Goal: Task Accomplishment & Management: Manage account settings

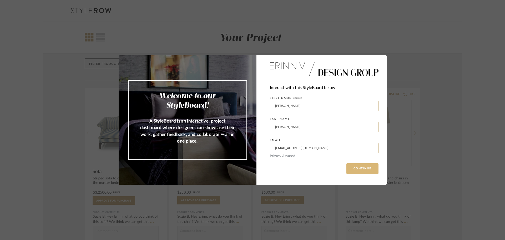
click at [370, 173] on button "CONTINUE" at bounding box center [362, 168] width 32 height 11
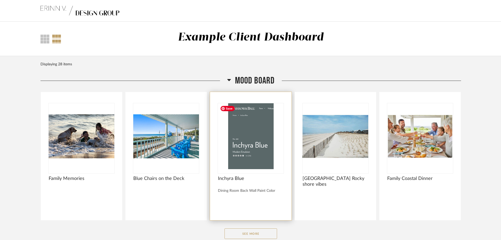
click at [259, 161] on img "0" at bounding box center [251, 136] width 66 height 66
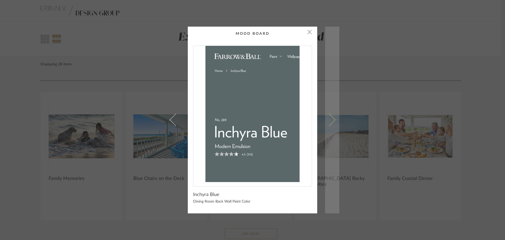
click at [325, 115] on span at bounding box center [329, 119] width 13 height 13
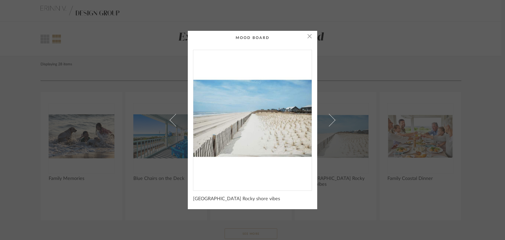
click at [325, 115] on link at bounding box center [332, 120] width 14 height 178
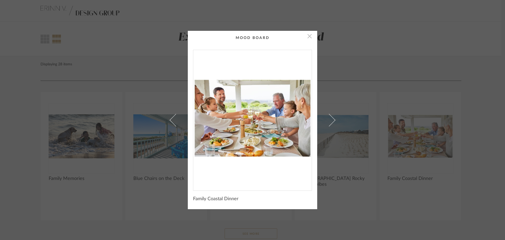
click at [306, 36] on span "button" at bounding box center [309, 36] width 11 height 11
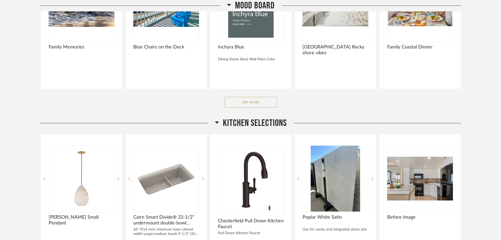
scroll to position [131, 0]
click at [254, 104] on button "See More" at bounding box center [251, 101] width 53 height 11
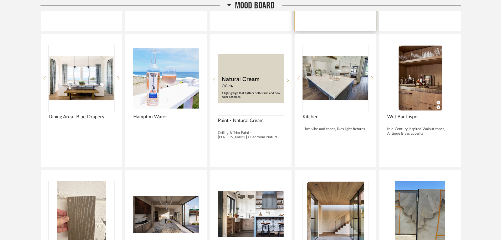
scroll to position [210, 0]
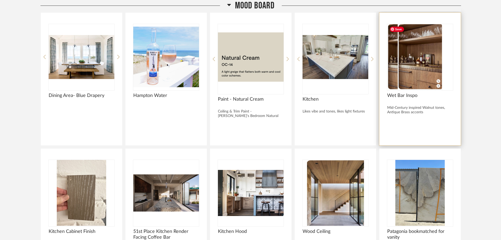
click at [439, 68] on div at bounding box center [420, 57] width 66 height 66
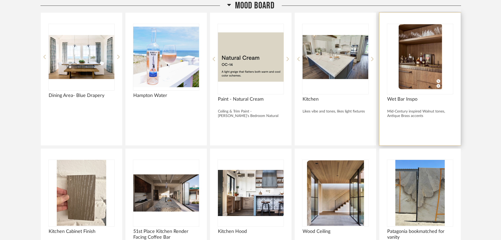
click at [420, 94] on div at bounding box center [420, 59] width 66 height 70
click at [421, 83] on img "0" at bounding box center [420, 57] width 66 height 66
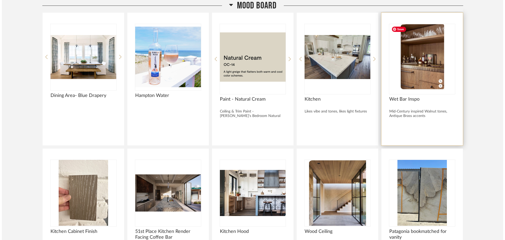
scroll to position [0, 0]
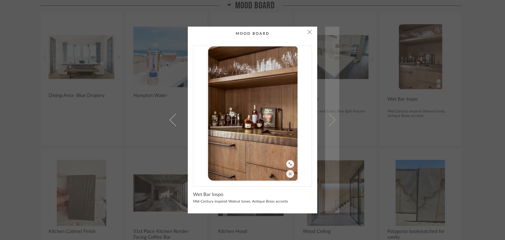
click at [329, 122] on span at bounding box center [329, 119] width 13 height 13
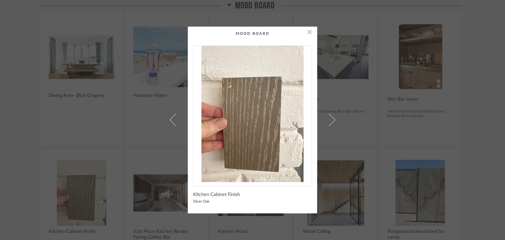
click at [329, 122] on span at bounding box center [329, 119] width 13 height 13
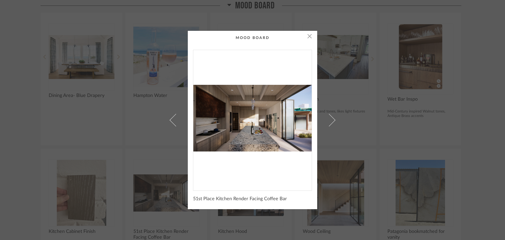
click at [373, 110] on div "× 51st Place Kitchen Render Facing Coffee Bar" at bounding box center [252, 120] width 505 height 240
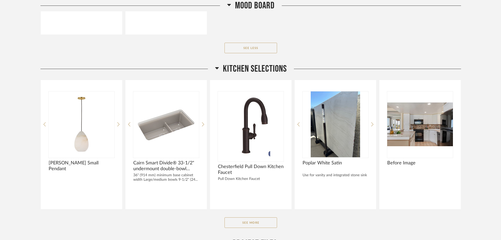
scroll to position [578, 0]
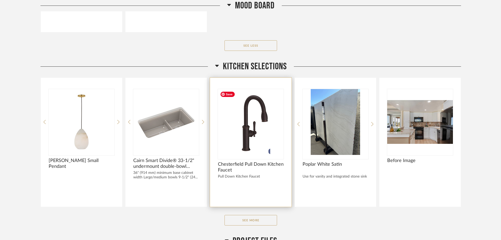
click at [259, 130] on img "0" at bounding box center [251, 122] width 66 height 66
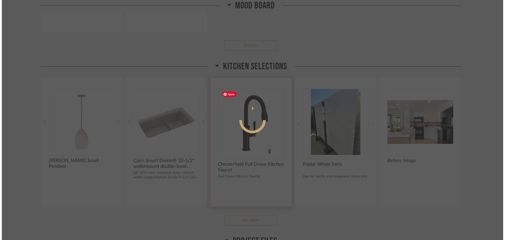
scroll to position [0, 0]
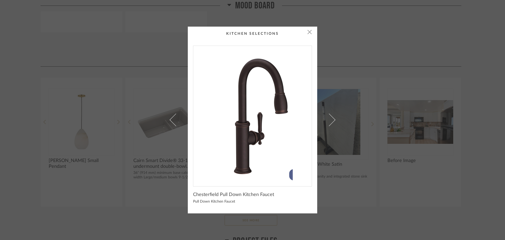
click at [323, 112] on div "× Chesterfield Pull Down Kitchen Faucet Pull Down Kitchen Faucet" at bounding box center [253, 120] width 174 height 186
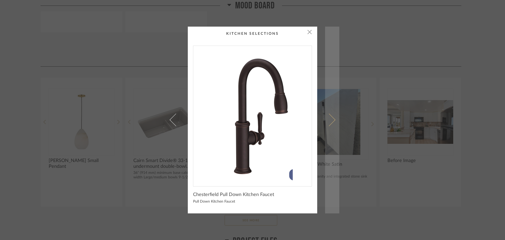
click at [329, 116] on span at bounding box center [329, 119] width 13 height 13
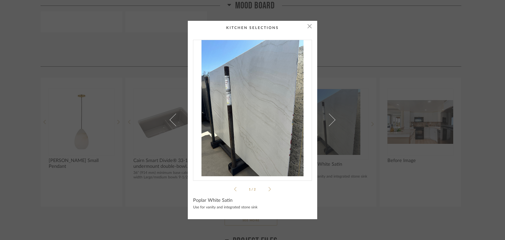
click at [329, 116] on span at bounding box center [329, 119] width 13 height 13
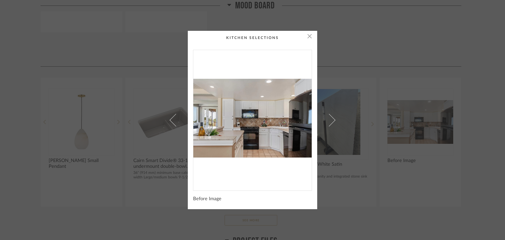
click at [351, 143] on div "× Before Image" at bounding box center [252, 120] width 505 height 240
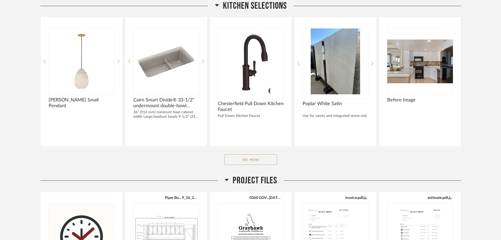
scroll to position [710, 0]
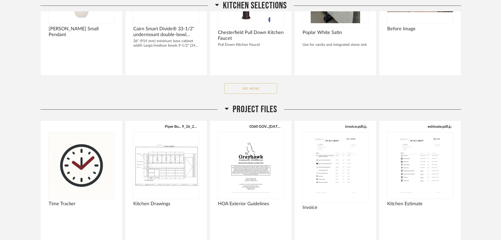
click at [271, 91] on button "See More" at bounding box center [251, 88] width 53 height 11
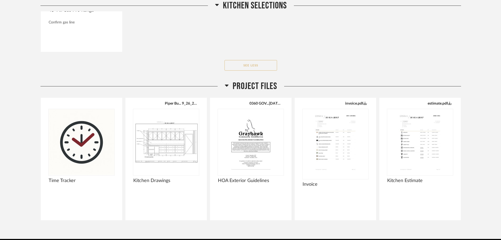
scroll to position [884, 0]
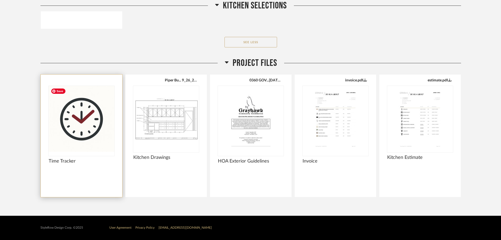
click at [0, 0] on img at bounding box center [0, 0] width 0 height 0
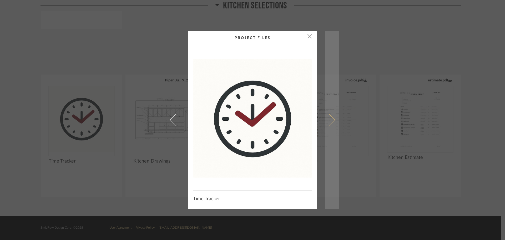
click at [331, 121] on span at bounding box center [329, 119] width 13 height 13
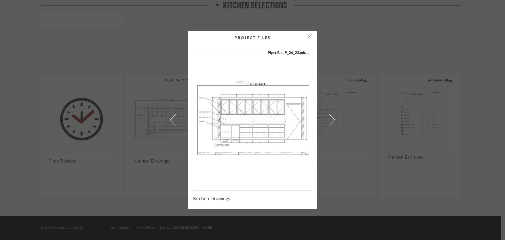
click at [331, 121] on span at bounding box center [329, 119] width 13 height 13
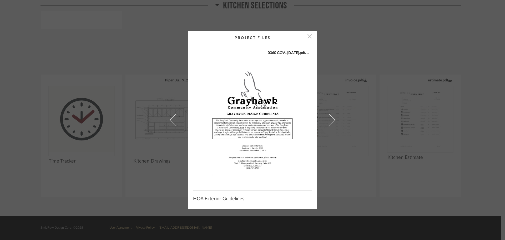
click at [304, 36] on span "button" at bounding box center [309, 36] width 11 height 11
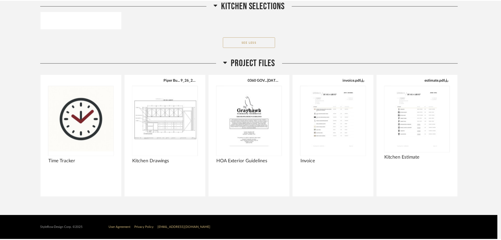
scroll to position [884, 0]
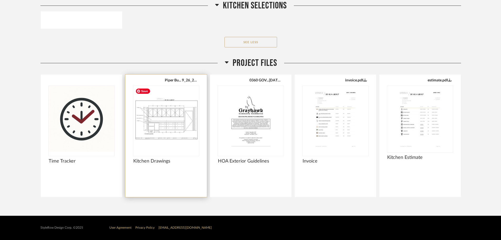
click at [164, 109] on img "0" at bounding box center [166, 119] width 66 height 66
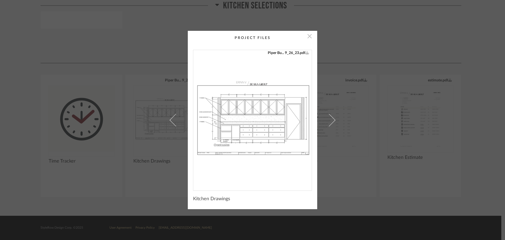
click at [307, 37] on span "button" at bounding box center [309, 36] width 11 height 11
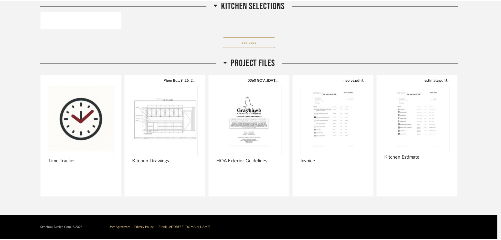
scroll to position [884, 0]
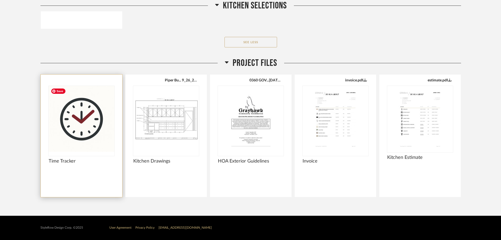
click at [52, 110] on img "0" at bounding box center [82, 119] width 66 height 66
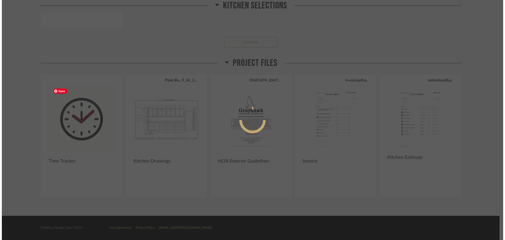
scroll to position [0, 0]
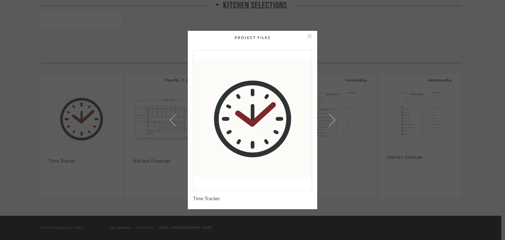
click at [307, 34] on span "button" at bounding box center [309, 36] width 11 height 11
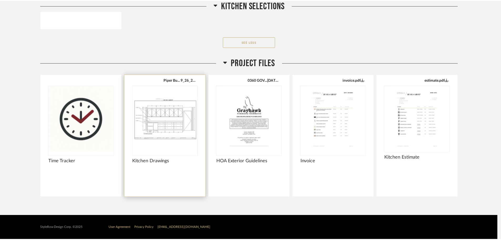
scroll to position [884, 0]
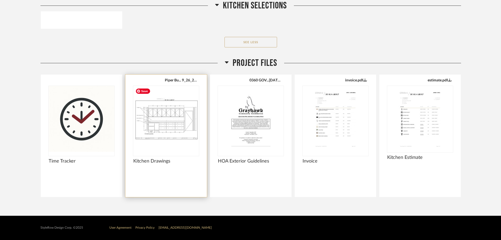
click at [170, 108] on img "0" at bounding box center [166, 119] width 66 height 66
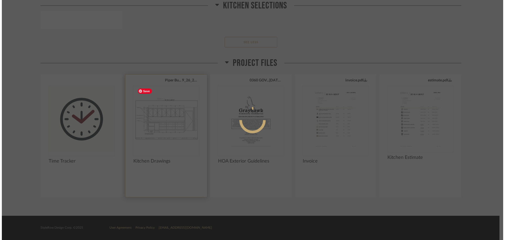
scroll to position [0, 0]
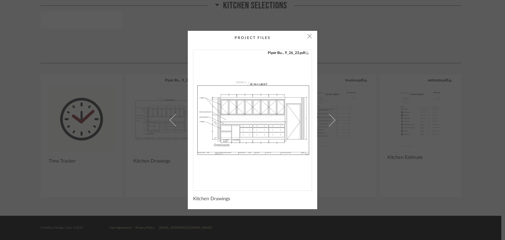
click at [301, 52] on link "Piper Bu... 9_26_23.pdf" at bounding box center [288, 53] width 41 height 6
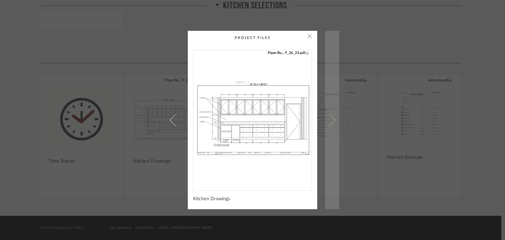
click at [332, 120] on span at bounding box center [329, 119] width 13 height 13
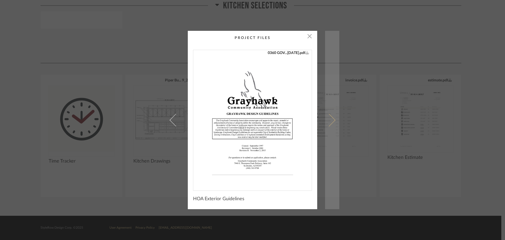
click at [329, 120] on span at bounding box center [329, 119] width 13 height 13
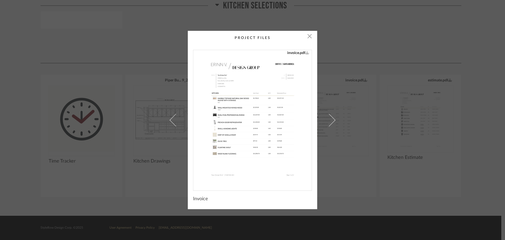
click at [299, 52] on link "invoice.pdf" at bounding box center [298, 53] width 22 height 6
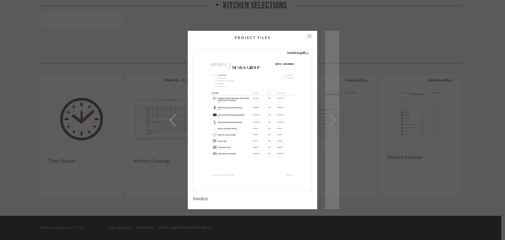
click at [327, 115] on span at bounding box center [329, 119] width 13 height 13
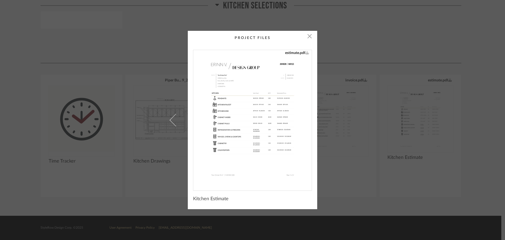
click at [302, 54] on link "estimate.pdf" at bounding box center [297, 53] width 24 height 6
click at [372, 44] on div "× estimate.pdf Kitchen Estimate" at bounding box center [252, 120] width 505 height 240
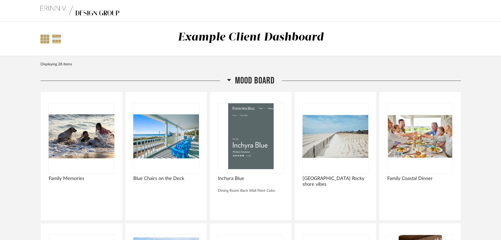
click at [43, 40] on div at bounding box center [44, 38] width 9 height 9
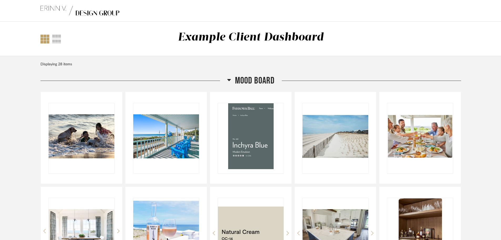
click at [57, 8] on img at bounding box center [79, 10] width 79 height 21
click at [97, 14] on img at bounding box center [79, 10] width 79 height 21
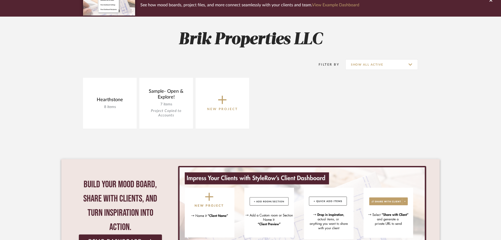
scroll to position [6, 0]
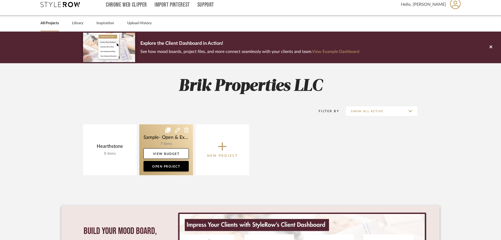
click at [161, 144] on link at bounding box center [166, 149] width 54 height 51
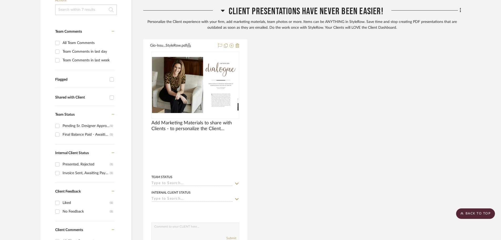
scroll to position [158, 0]
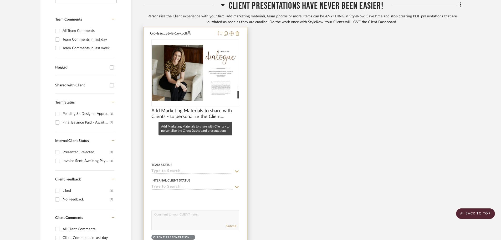
click at [194, 120] on div at bounding box center [195, 121] width 88 height 5
click at [206, 113] on span "Add Marketing Materials to share with Clients - to personalize the Client Dashb…" at bounding box center [195, 114] width 88 height 12
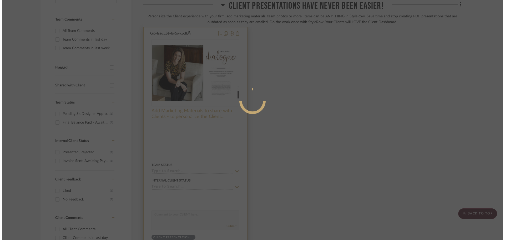
scroll to position [0, 0]
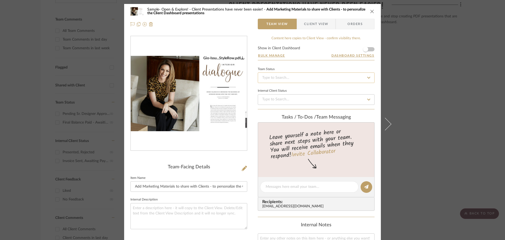
click at [318, 78] on input at bounding box center [316, 77] width 117 height 11
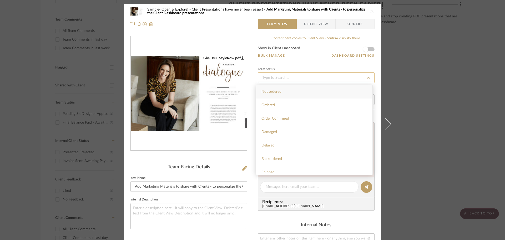
click at [318, 78] on input at bounding box center [316, 77] width 117 height 11
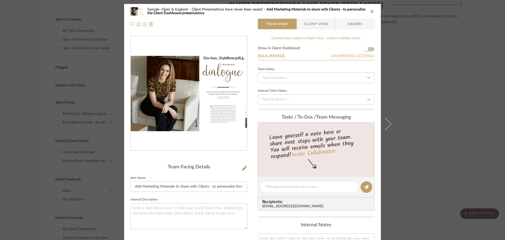
click at [359, 55] on button "Dashboard Settings" at bounding box center [352, 55] width 43 height 5
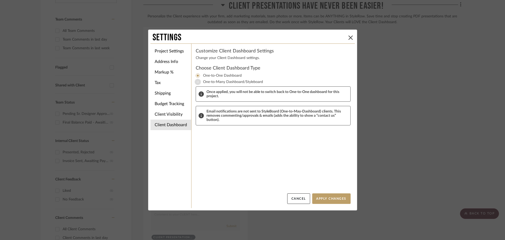
click at [195, 82] on input "One-to-Many Dashboard/Styleboard" at bounding box center [198, 82] width 6 height 6
radio input "true"
click at [195, 74] on input "One-to-One Dashboard" at bounding box center [198, 75] width 6 height 6
radio input "true"
click at [171, 62] on li "Address Info" at bounding box center [170, 61] width 41 height 11
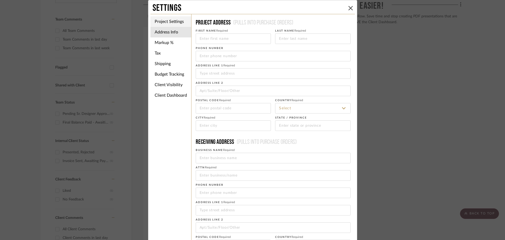
click at [175, 24] on li "Project Settings" at bounding box center [170, 21] width 41 height 11
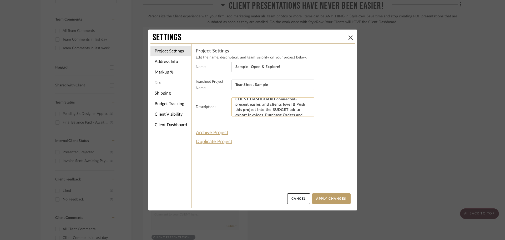
scroll to position [26, 0]
click at [162, 84] on li "Tax" at bounding box center [170, 82] width 41 height 11
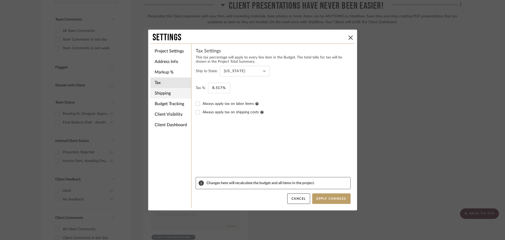
click at [171, 96] on li "Shipping" at bounding box center [170, 93] width 41 height 11
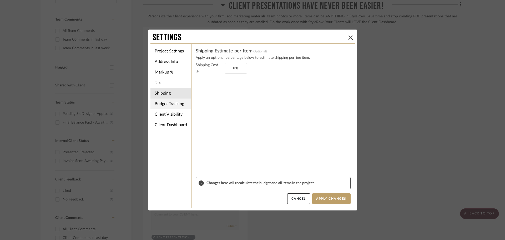
click at [163, 105] on li "Budget Tracking" at bounding box center [170, 103] width 41 height 11
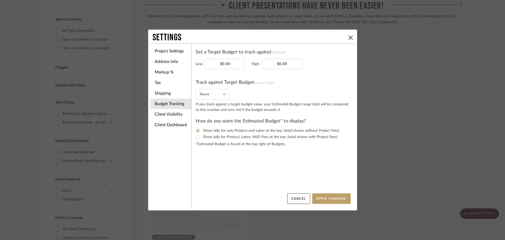
click at [217, 99] on form "Set a Target Budget to track against (Optional) Low: $0.00 High: $0.00 Track ag…" at bounding box center [273, 97] width 155 height 99
click at [165, 115] on li "Client Visibility" at bounding box center [170, 114] width 41 height 11
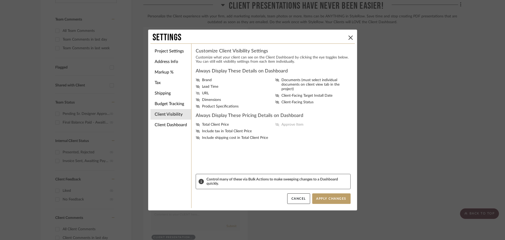
click at [196, 93] on icon at bounding box center [198, 93] width 4 height 3
click at [0, 0] on input "URL" at bounding box center [0, 0] width 0 height 0
click at [196, 99] on icon at bounding box center [198, 99] width 4 height 3
click at [0, 0] on input "Dimensions" at bounding box center [0, 0] width 0 height 0
click at [197, 80] on icon at bounding box center [198, 79] width 4 height 3
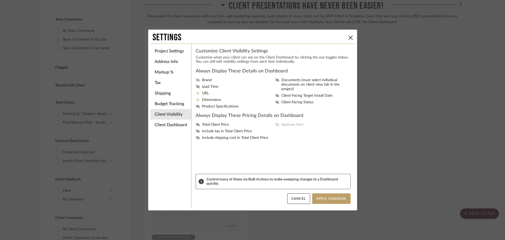
click at [0, 0] on input "Brand" at bounding box center [0, 0] width 0 height 0
click at [196, 86] on icon at bounding box center [198, 86] width 4 height 3
click at [0, 0] on input "Lead Time" at bounding box center [0, 0] width 0 height 0
click at [197, 105] on icon at bounding box center [198, 106] width 4 height 3
click at [0, 0] on input "Product Specifications" at bounding box center [0, 0] width 0 height 0
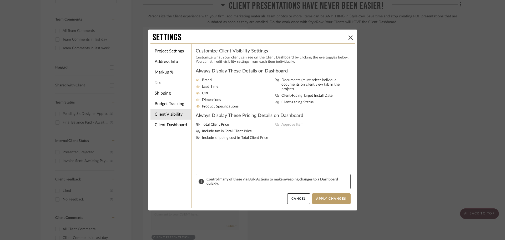
click at [275, 100] on icon at bounding box center [277, 101] width 4 height 3
click at [0, 0] on input "Client-Facing Status" at bounding box center [0, 0] width 0 height 0
click at [277, 94] on icon at bounding box center [277, 95] width 4 height 3
click at [0, 0] on input "Client-Facing Target Install Date" at bounding box center [0, 0] width 0 height 0
click at [276, 81] on icon at bounding box center [277, 79] width 4 height 3
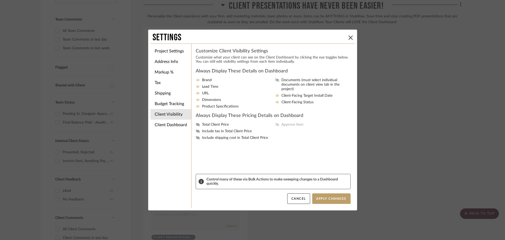
click at [0, 0] on input "Documents (must select individual documents on client view tab in the project)" at bounding box center [0, 0] width 0 height 0
click at [196, 124] on icon at bounding box center [198, 124] width 4 height 3
click at [0, 0] on input "Total Client Price" at bounding box center [0, 0] width 0 height 0
click at [197, 128] on div "Total Client Price Include tax in Total Client Price Include shipping cost in T…" at bounding box center [273, 131] width 155 height 18
click at [196, 135] on div "Total Client Price Include tax in Total Client Price Include shipping cost in T…" at bounding box center [273, 131] width 155 height 18
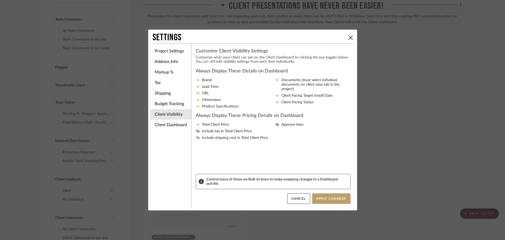
click at [196, 138] on icon at bounding box center [198, 137] width 4 height 3
click at [0, 0] on input "Include shipping cost in Total Client Price" at bounding box center [0, 0] width 0 height 0
click at [197, 130] on icon at bounding box center [198, 130] width 4 height 3
click at [0, 0] on input "Include tax in Total Client Price" at bounding box center [0, 0] width 0 height 0
click at [276, 124] on icon at bounding box center [277, 124] width 4 height 3
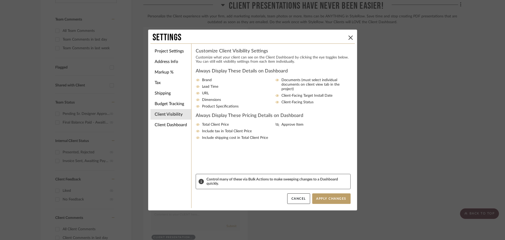
click at [0, 0] on input "Approve Item" at bounding box center [0, 0] width 0 height 0
click at [333, 202] on button "Apply Changes" at bounding box center [331, 198] width 38 height 11
click at [164, 100] on li "Budget Tracking" at bounding box center [170, 103] width 41 height 11
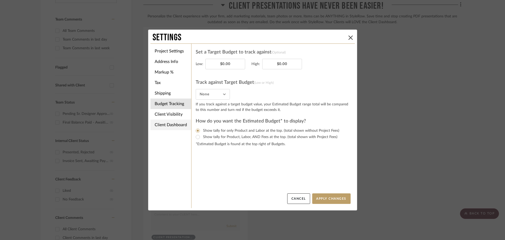
click at [163, 125] on li "Client Dashboard" at bounding box center [170, 124] width 41 height 11
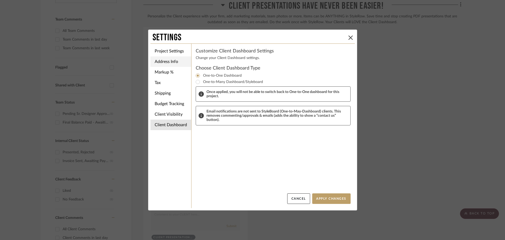
click at [170, 61] on li "Address Info" at bounding box center [170, 61] width 41 height 11
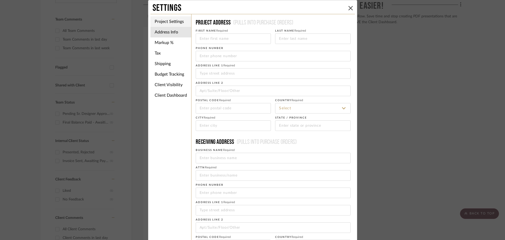
click at [172, 22] on li "Project Settings" at bounding box center [170, 21] width 41 height 11
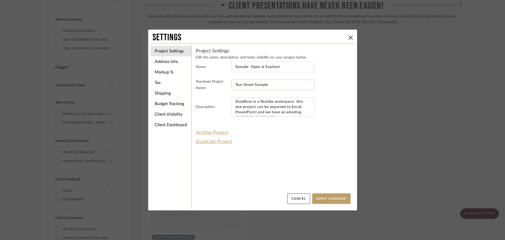
click at [262, 82] on input "Tear Sheet Sample" at bounding box center [272, 84] width 83 height 11
click at [336, 202] on button "Apply Changes" at bounding box center [331, 198] width 38 height 11
click at [339, 196] on button "Apply Changes" at bounding box center [331, 198] width 38 height 11
click at [350, 33] on div "Settings" at bounding box center [252, 38] width 204 height 12
click at [349, 35] on icon at bounding box center [350, 37] width 4 height 4
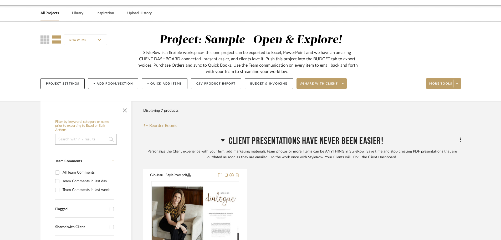
scroll to position [0, 0]
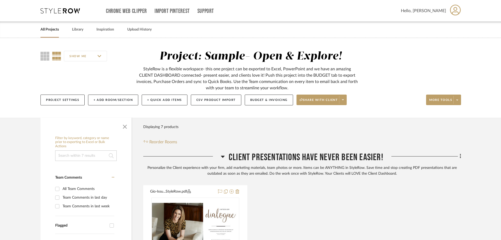
click at [265, 106] on div "Project Settings + Add Room/Section + Quick Add Items CSV Product Import Budget…" at bounding box center [250, 100] width 421 height 18
click at [269, 101] on button "Budget & Invoicing" at bounding box center [269, 99] width 48 height 11
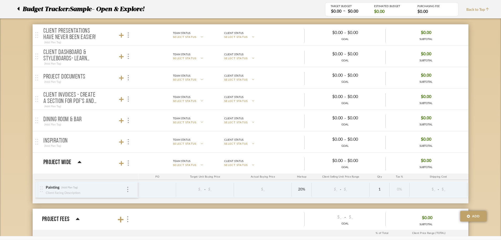
scroll to position [21, 0]
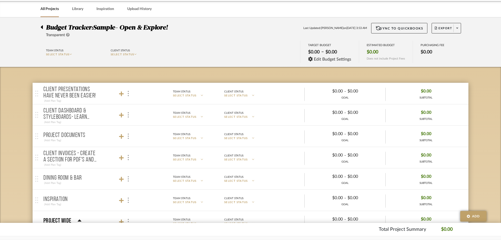
click at [104, 112] on mat-panel-title "Client Dashboard & StyleBoards- Learn more here! (Add Plan Tag)" at bounding box center [89, 114] width 93 height 19
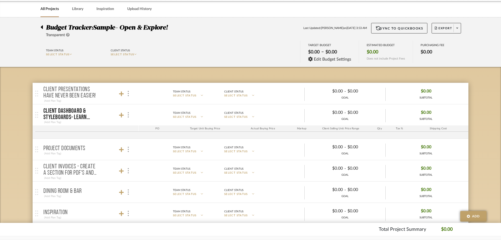
click at [147, 113] on mat-panel-description "Team Status SELECT STATUS Client Status SELECT STATUS $0.00 - $0.00 GOAL $0.00 …" at bounding box center [301, 114] width 331 height 19
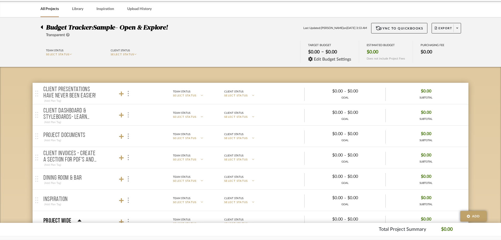
click at [127, 114] on div at bounding box center [128, 114] width 6 height 7
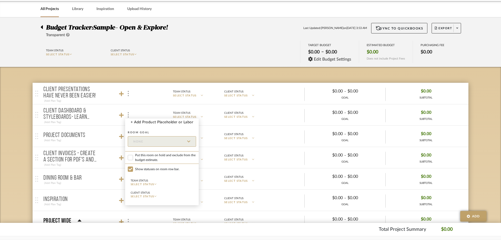
click at [123, 115] on div at bounding box center [250, 120] width 501 height 240
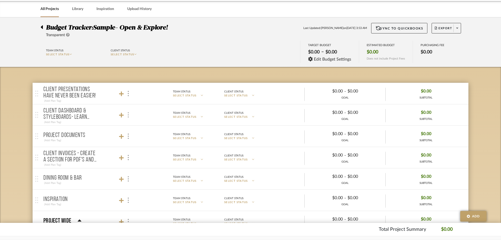
click at [128, 115] on img at bounding box center [128, 114] width 1 height 5
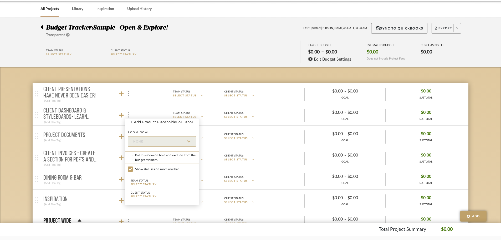
click at [140, 136] on div "Room Goal None" at bounding box center [162, 138] width 68 height 21
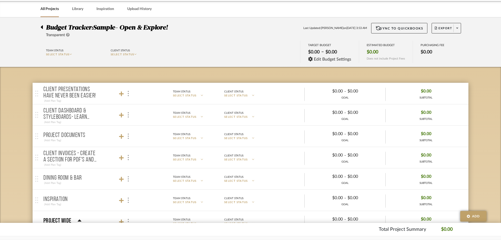
click at [123, 84] on mat-panel-title "Client Presentations have never been easier! (Add Plan Tag)" at bounding box center [89, 93] width 93 height 19
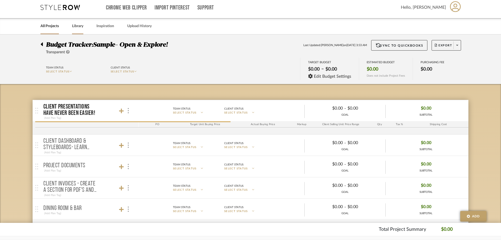
scroll to position [0, 0]
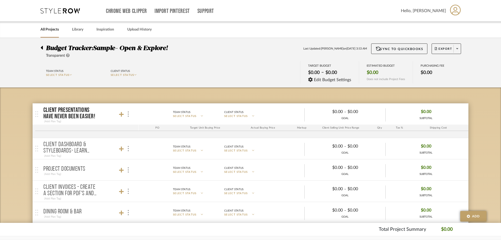
click at [72, 24] on div "All Projects Library Inspiration Upload History" at bounding box center [251, 30] width 436 height 16
click at [43, 50] on div at bounding box center [43, 46] width 6 height 6
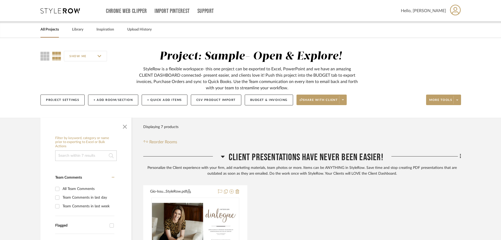
click at [69, 10] on icon at bounding box center [59, 10] width 39 height 5
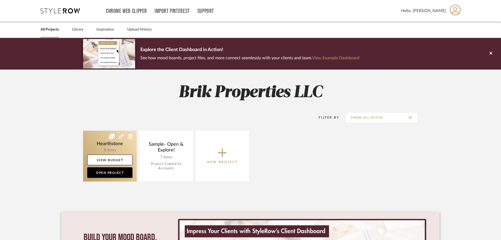
click at [92, 132] on link at bounding box center [110, 155] width 54 height 51
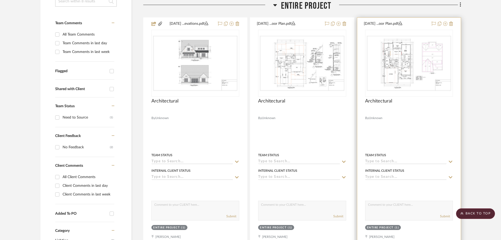
scroll to position [158, 0]
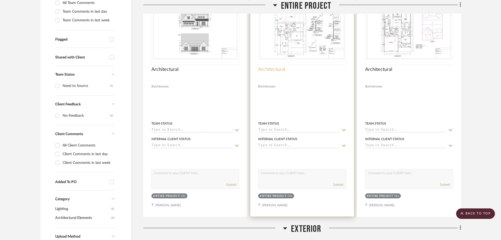
click at [283, 72] on span "Architectural" at bounding box center [271, 70] width 27 height 6
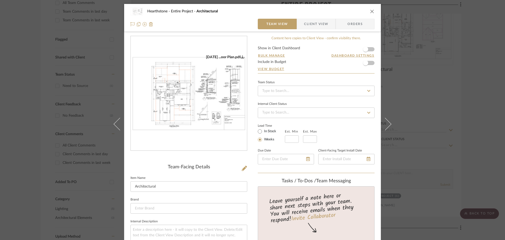
scroll to position [53, 0]
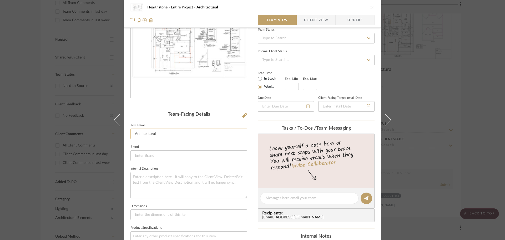
click at [180, 133] on input "Architectural" at bounding box center [188, 133] width 117 height 11
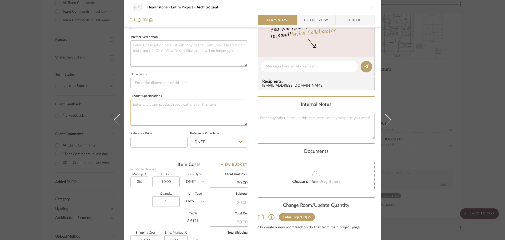
scroll to position [210, 0]
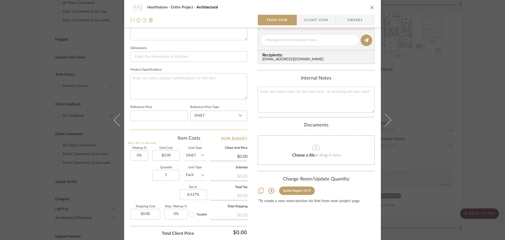
type input "Upper Floor Plan"
click at [222, 118] on input "DNET" at bounding box center [218, 115] width 57 height 11
click at [227, 115] on input "DNET" at bounding box center [218, 115] width 57 height 11
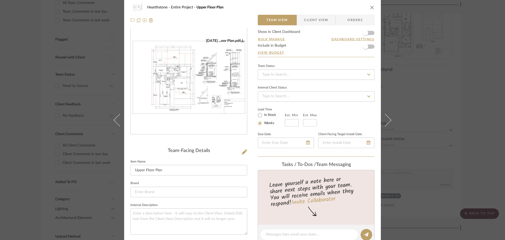
scroll to position [0, 0]
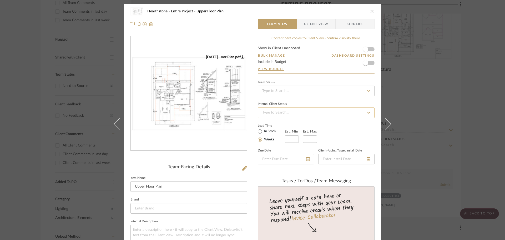
click at [267, 111] on input at bounding box center [316, 112] width 117 height 11
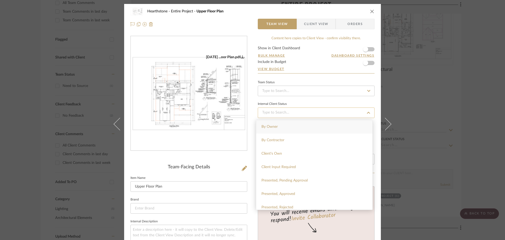
click at [267, 111] on input at bounding box center [316, 112] width 117 height 11
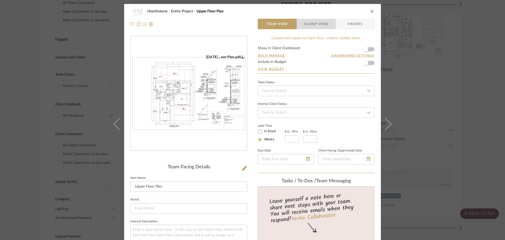
click at [319, 25] on span "Client View" at bounding box center [316, 24] width 24 height 11
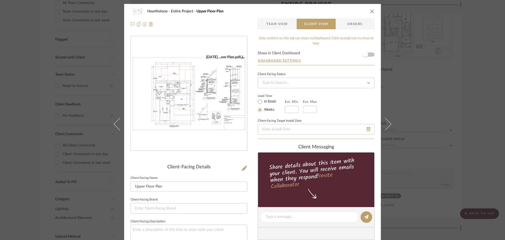
click at [281, 27] on span "Team View" at bounding box center [277, 24] width 22 height 11
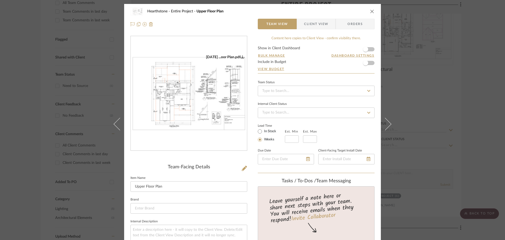
click at [322, 84] on div "Team Status" at bounding box center [316, 88] width 117 height 18
click at [311, 89] on input at bounding box center [316, 90] width 117 height 11
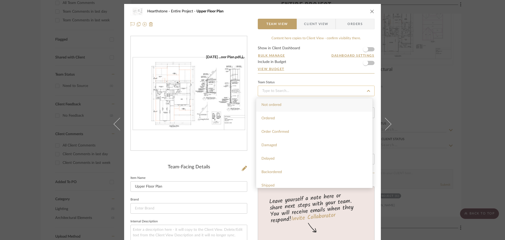
click at [311, 89] on input at bounding box center [316, 90] width 117 height 11
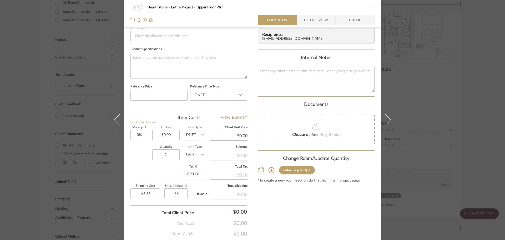
scroll to position [249, 0]
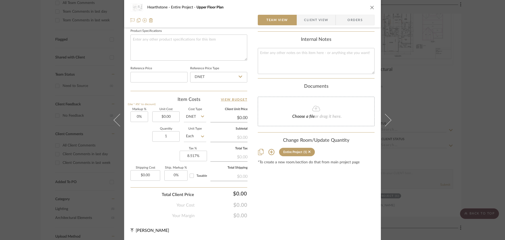
click at [268, 154] on icon at bounding box center [271, 152] width 6 height 6
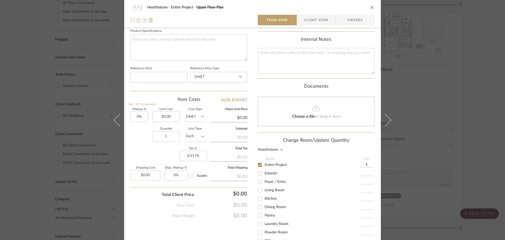
click at [323, 149] on div "Hearthstone" at bounding box center [316, 150] width 117 height 4
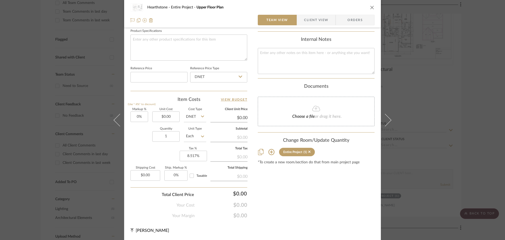
click at [263, 153] on div "Entire Project (1)" at bounding box center [316, 152] width 117 height 8
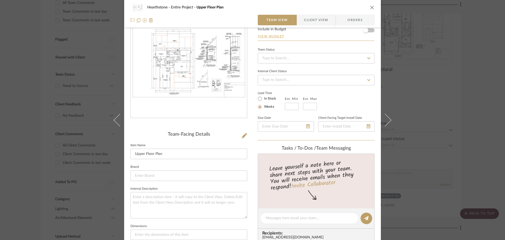
scroll to position [0, 0]
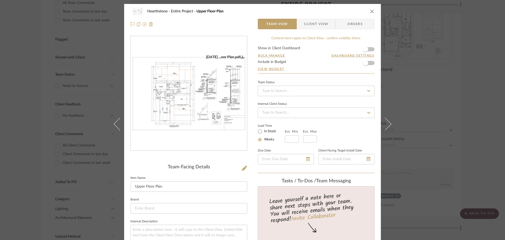
click at [374, 9] on div "Hearthstone Entire Project Upper Floor Plan Team View Client View Orders" at bounding box center [252, 18] width 257 height 28
click at [143, 25] on icon at bounding box center [145, 24] width 4 height 4
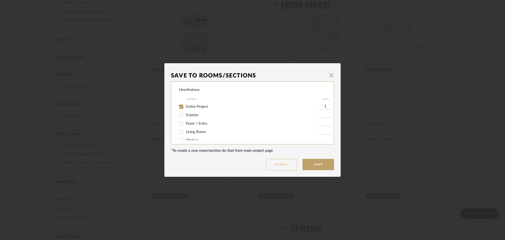
click at [289, 169] on button "Cancel" at bounding box center [282, 164] width 32 height 11
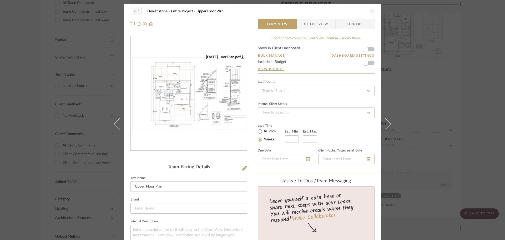
click at [130, 28] on div at bounding box center [188, 24] width 117 height 11
click at [130, 26] on icon at bounding box center [132, 24] width 4 height 4
click at [363, 11] on div "Hearthstone Entire Project Upper Floor Plan" at bounding box center [256, 11] width 218 height 4
click at [365, 11] on div "Hearthstone Entire Project Upper Floor Plan" at bounding box center [252, 11] width 244 height 11
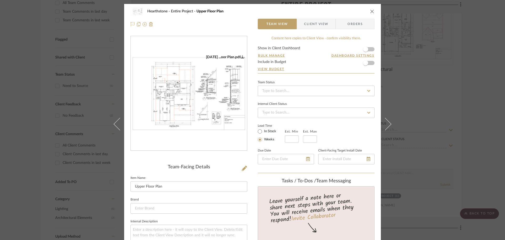
click at [372, 11] on icon "close" at bounding box center [372, 11] width 4 height 4
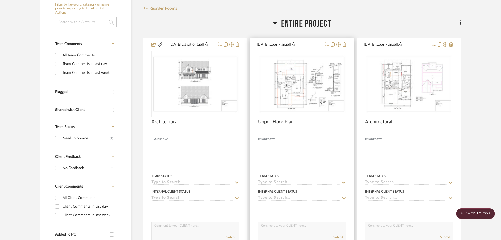
scroll to position [105, 0]
click at [289, 148] on div at bounding box center [302, 154] width 104 height 230
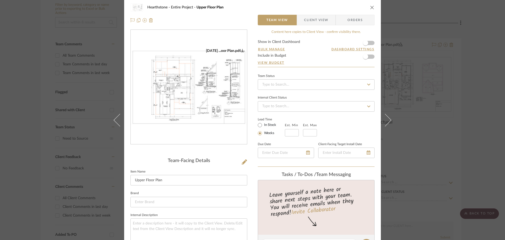
scroll to position [0, 0]
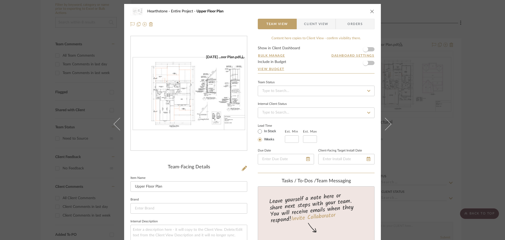
click at [370, 13] on button "close" at bounding box center [372, 11] width 5 height 5
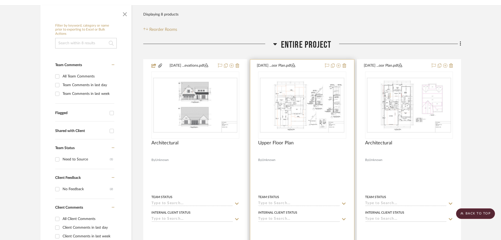
scroll to position [3, 0]
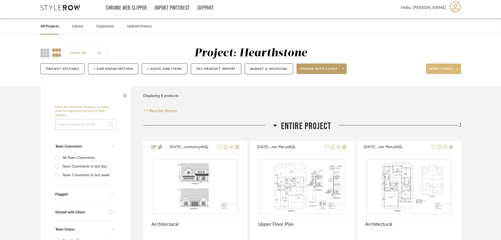
click at [456, 70] on span at bounding box center [457, 69] width 7 height 8
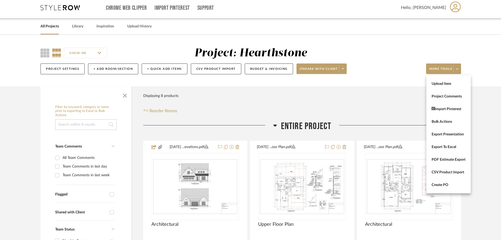
click at [80, 25] on div at bounding box center [250, 120] width 501 height 240
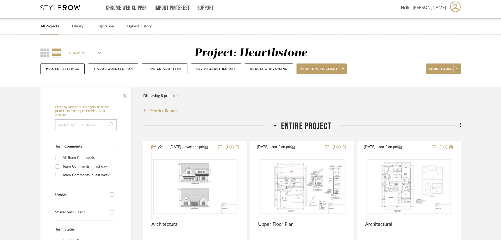
click at [46, 28] on link "All Projects" at bounding box center [49, 26] width 18 height 7
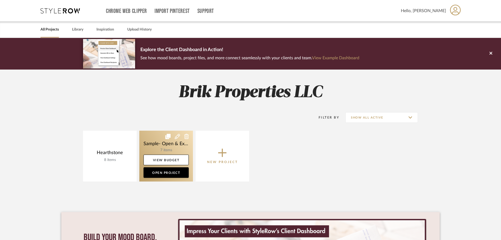
click at [161, 147] on link at bounding box center [166, 155] width 54 height 51
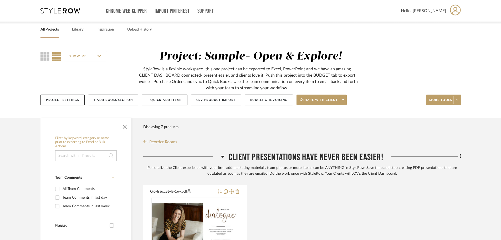
click at [57, 34] on div "All Projects" at bounding box center [49, 30] width 18 height 16
click at [53, 31] on link "All Projects" at bounding box center [49, 29] width 18 height 7
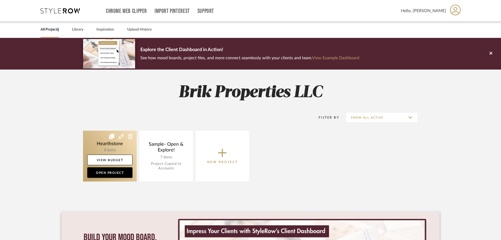
click at [103, 141] on link at bounding box center [110, 155] width 54 height 51
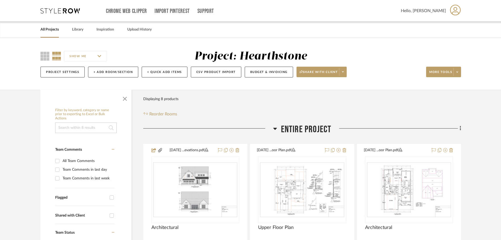
click at [296, 129] on span "Entire Project" at bounding box center [306, 129] width 50 height 11
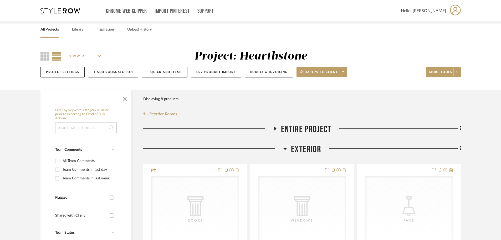
click at [296, 129] on span "Entire Project" at bounding box center [306, 129] width 50 height 11
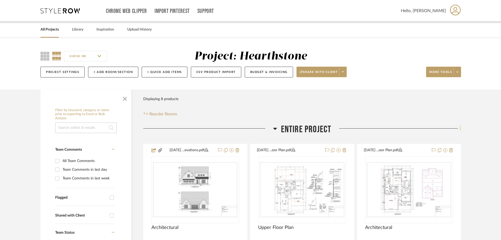
click at [460, 126] on icon at bounding box center [461, 128] width 2 height 6
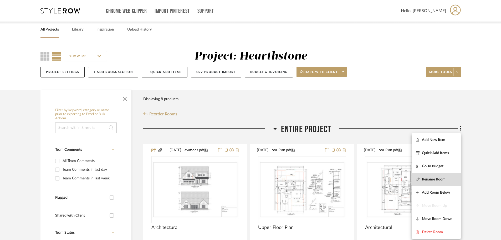
click at [430, 181] on span "Rename Room" at bounding box center [434, 179] width 24 height 4
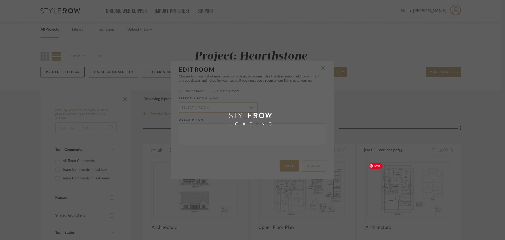
type input "Entire Project"
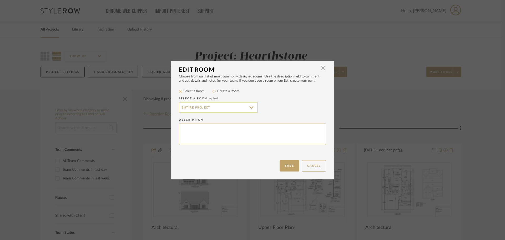
click at [206, 109] on input "Entire Project" at bounding box center [218, 107] width 79 height 11
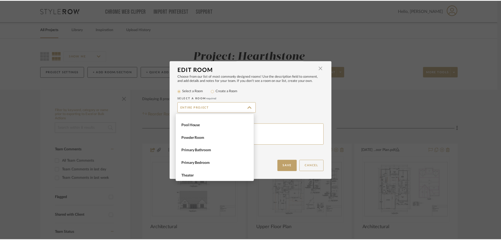
scroll to position [350, 0]
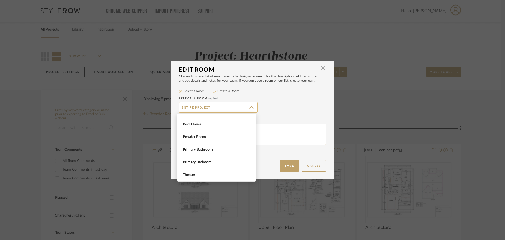
click at [223, 105] on input "Entire Project" at bounding box center [218, 107] width 79 height 11
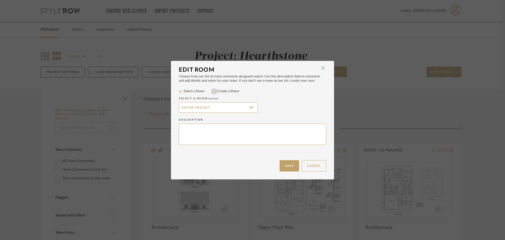
click at [211, 90] on input "Create a Room" at bounding box center [214, 91] width 6 height 6
radio input "true"
click at [194, 108] on input "Entire Project" at bounding box center [218, 107] width 79 height 11
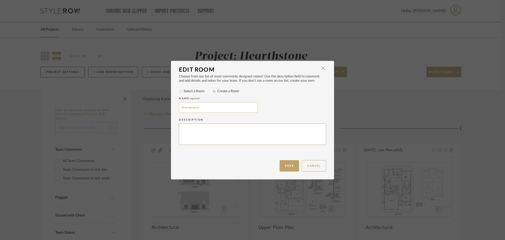
type input "Documents"
click at [286, 163] on button "Save" at bounding box center [289, 165] width 19 height 11
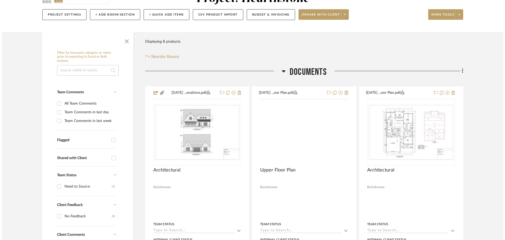
scroll to position [0, 0]
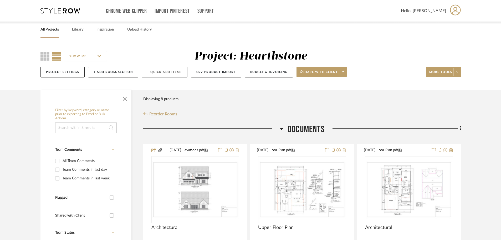
click at [167, 73] on button "+ Quick Add Items" at bounding box center [165, 72] width 46 height 11
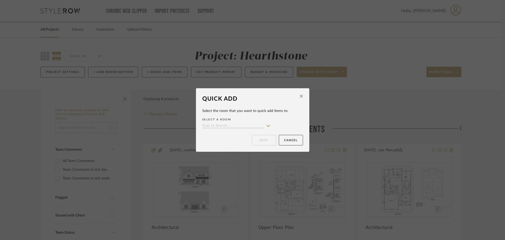
click at [247, 127] on input at bounding box center [233, 125] width 62 height 5
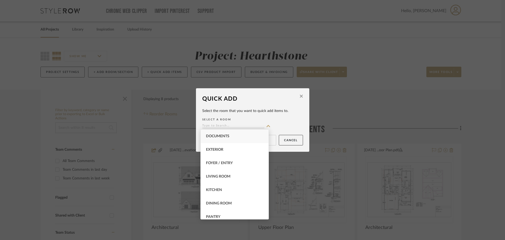
click at [302, 94] on button at bounding box center [301, 96] width 8 height 12
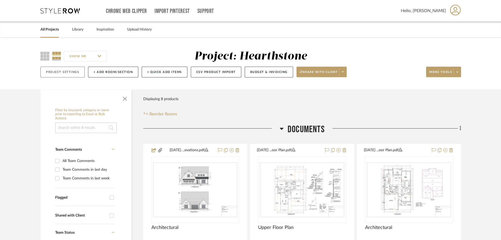
click at [59, 72] on button "Project Settings" at bounding box center [62, 72] width 44 height 11
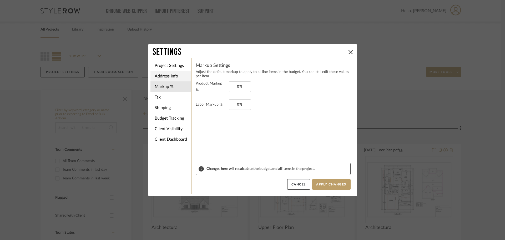
click at [165, 75] on li "Address Info" at bounding box center [170, 76] width 41 height 11
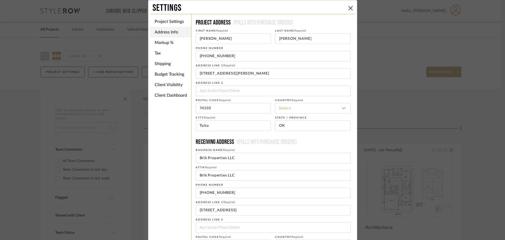
type input "[GEOGRAPHIC_DATA]"
click at [165, 21] on li "Project Settings" at bounding box center [170, 21] width 41 height 11
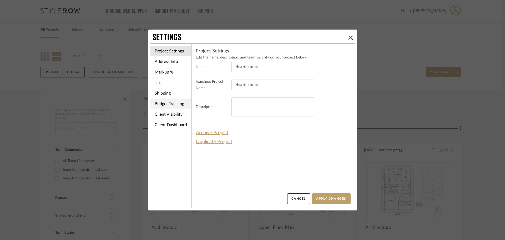
click at [176, 102] on li "Budget Tracking" at bounding box center [170, 103] width 41 height 11
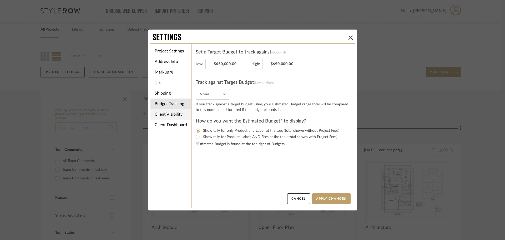
click at [172, 109] on li "Client Visibility" at bounding box center [170, 114] width 41 height 11
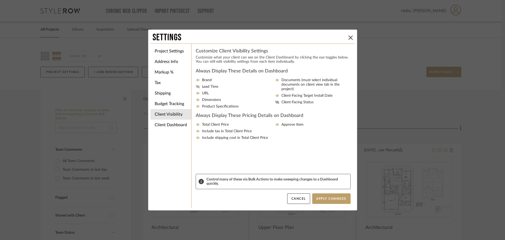
click at [196, 87] on icon at bounding box center [198, 86] width 4 height 3
click at [0, 0] on input "Lead Time" at bounding box center [0, 0] width 0 height 0
click at [272, 97] on div "Brand Lead Time URL Dimensions Product Specifications Documents (must select in…" at bounding box center [273, 93] width 155 height 31
click at [273, 97] on div "Brand Lead Time URL Dimensions Product Specifications Documents (must select in…" at bounding box center [273, 93] width 155 height 31
click at [275, 100] on icon at bounding box center [277, 101] width 4 height 3
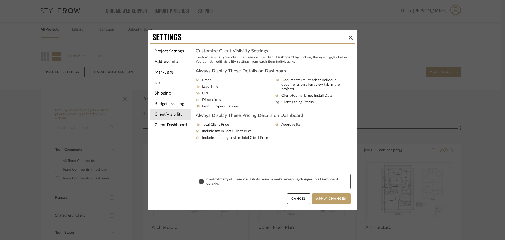
click at [0, 0] on input "Client-Facing Status" at bounding box center [0, 0] width 0 height 0
click at [161, 124] on li "Client Dashboard" at bounding box center [170, 124] width 41 height 11
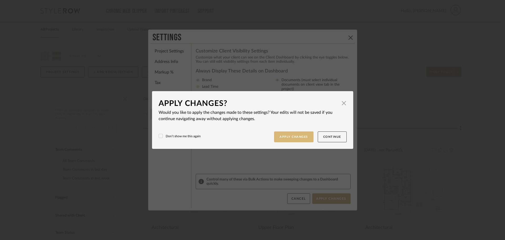
click at [289, 139] on button "Apply Changes" at bounding box center [293, 136] width 39 height 11
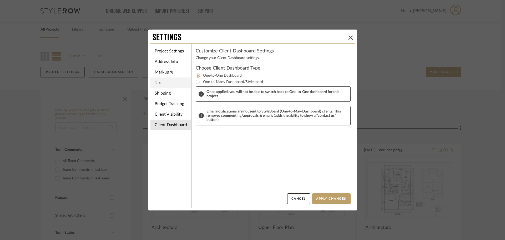
click at [166, 83] on li "Tax" at bounding box center [170, 82] width 41 height 11
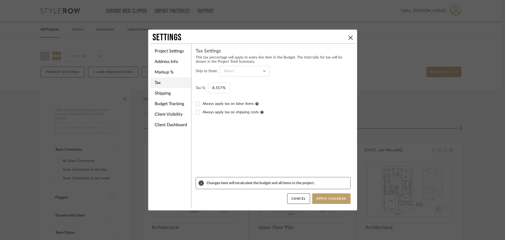
type input "[US_STATE]"
click at [321, 196] on button "Apply Changes" at bounding box center [331, 198] width 38 height 11
click at [320, 198] on button "Apply Changes" at bounding box center [331, 198] width 38 height 11
click at [348, 39] on icon at bounding box center [350, 37] width 4 height 4
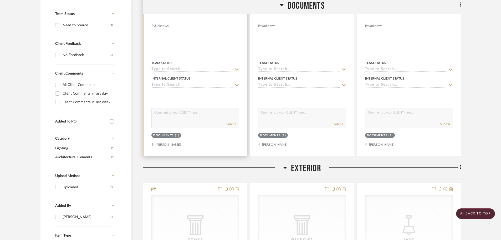
scroll to position [184, 0]
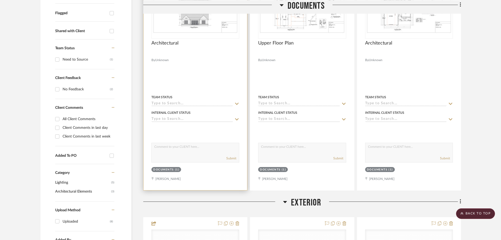
click at [230, 98] on div "Team Status" at bounding box center [195, 97] width 88 height 5
click at [227, 102] on input at bounding box center [192, 103] width 82 height 5
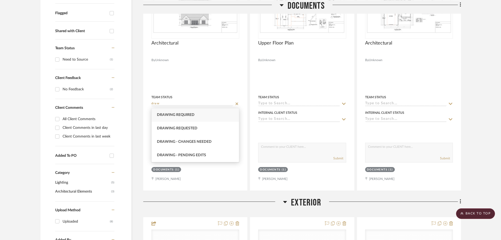
scroll to position [0, 0]
type input "d"
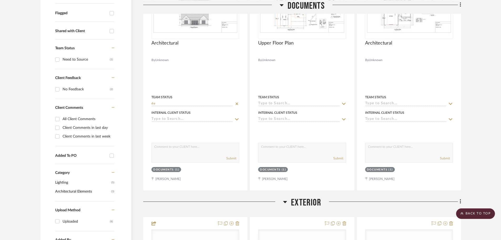
type input "d"
type input "p"
type input "l"
type input "d"
type input "c"
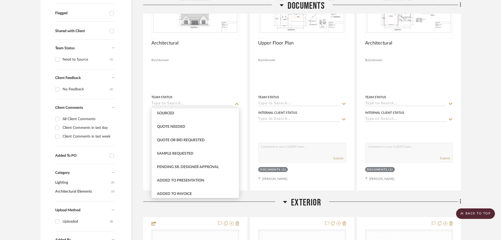
scroll to position [210, 0]
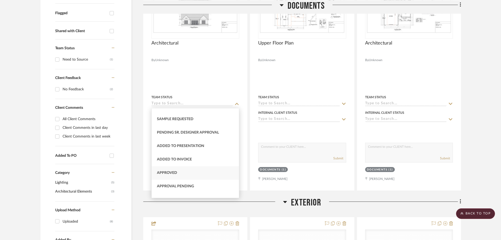
click at [162, 168] on div "Approved" at bounding box center [195, 172] width 87 height 13
type input "[DATE]"
type input "Approved"
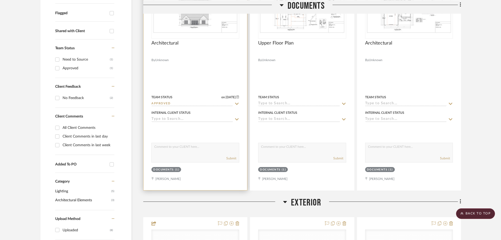
click at [215, 118] on input at bounding box center [192, 119] width 82 height 5
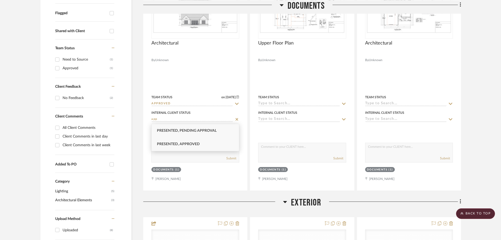
type input "app"
click at [194, 141] on div "Presented, Approved" at bounding box center [195, 143] width 87 height 13
type input "[DATE]"
type input "Presented, Approved"
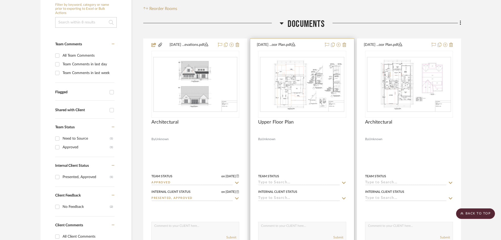
scroll to position [184, 0]
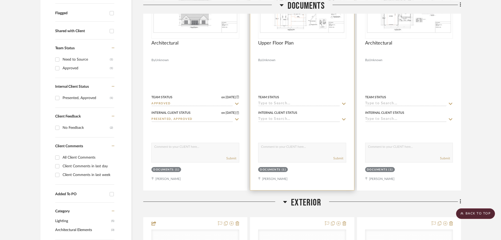
click at [279, 117] on input at bounding box center [299, 119] width 82 height 5
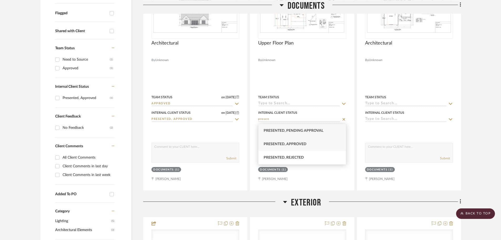
type input "presen"
click at [305, 146] on div "Presented, Approved" at bounding box center [301, 143] width 87 height 13
type input "[DATE]"
type input "Presented, Approved"
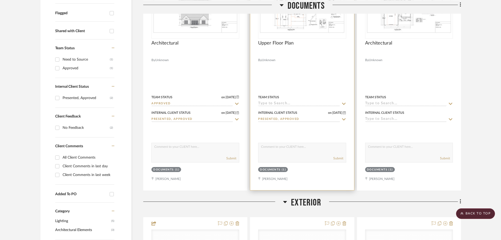
click at [271, 102] on input at bounding box center [299, 103] width 82 height 5
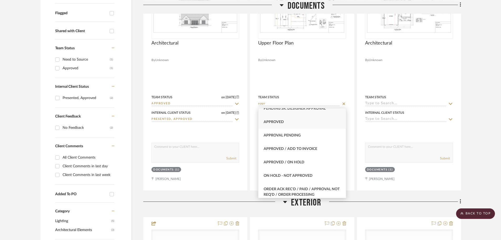
scroll to position [0, 0]
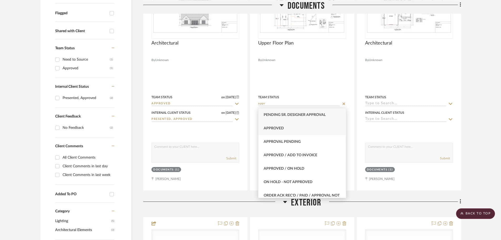
type input "appr"
click at [286, 129] on div "Approved" at bounding box center [301, 127] width 87 height 13
type input "[DATE]"
type input "Approved"
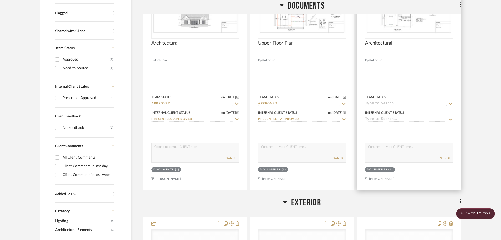
click at [379, 114] on div "Internal Client Status" at bounding box center [384, 112] width 39 height 5
click at [373, 119] on input at bounding box center [406, 119] width 82 height 5
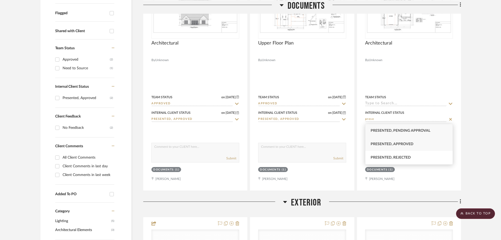
type input "prese"
click at [384, 143] on span "Presented, Approved" at bounding box center [392, 144] width 43 height 4
type input "[DATE]"
type input "Presented, Approved"
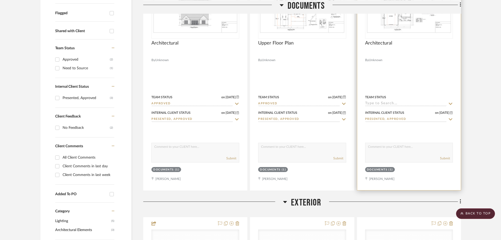
click at [380, 103] on input at bounding box center [406, 103] width 82 height 5
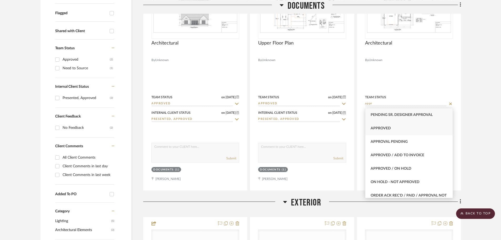
type input "appr"
click at [383, 129] on span "Approved" at bounding box center [381, 128] width 20 height 4
type input "[DATE]"
type input "Approved"
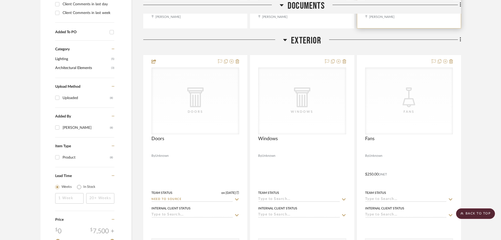
scroll to position [342, 0]
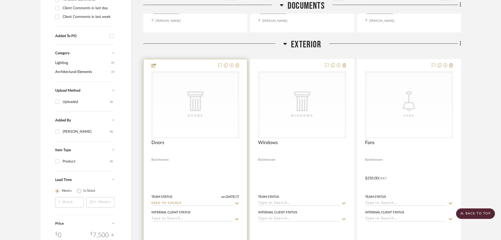
click at [236, 64] on icon at bounding box center [238, 65] width 4 height 4
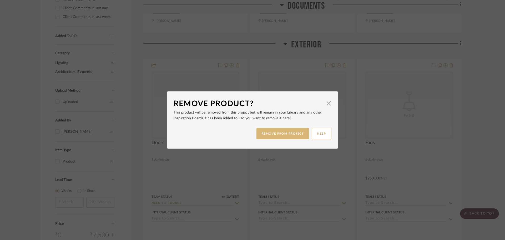
click at [294, 133] on button "REMOVE FROM PROJECT" at bounding box center [282, 133] width 53 height 11
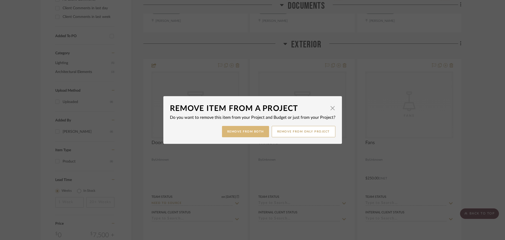
click at [251, 131] on button "Remove from Both" at bounding box center [245, 131] width 47 height 11
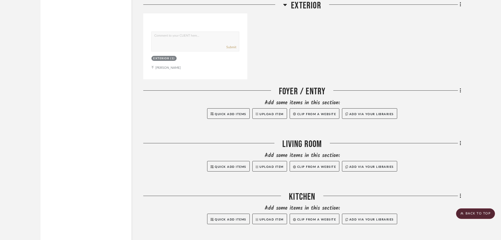
scroll to position [815, 0]
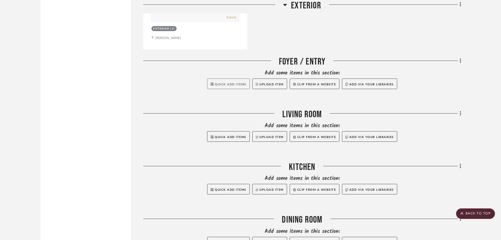
click at [222, 88] on button "Quick Add Items" at bounding box center [228, 83] width 43 height 11
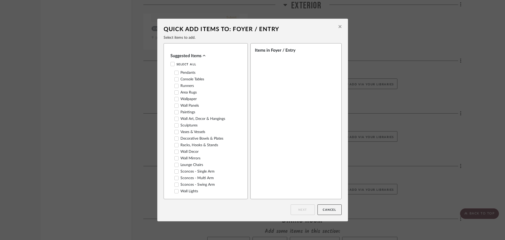
click at [176, 73] on div at bounding box center [176, 72] width 4 height 4
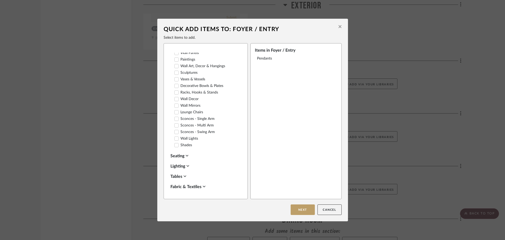
scroll to position [79, 0]
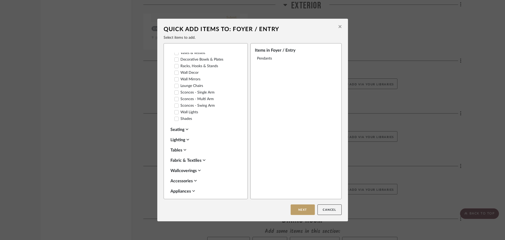
click at [184, 139] on div "Lighting" at bounding box center [204, 139] width 68 height 6
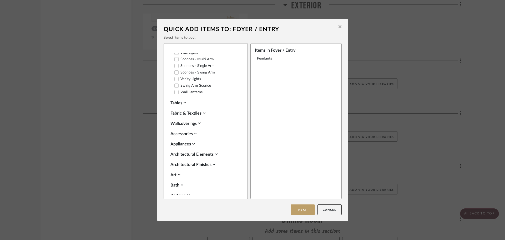
scroll to position [394, 0]
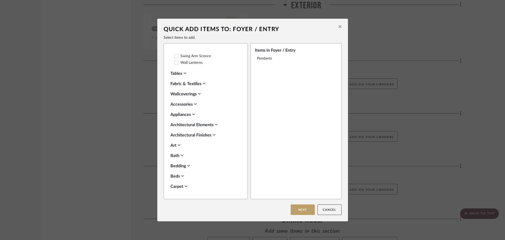
click at [196, 92] on div "Wallcoverings" at bounding box center [204, 94] width 68 height 6
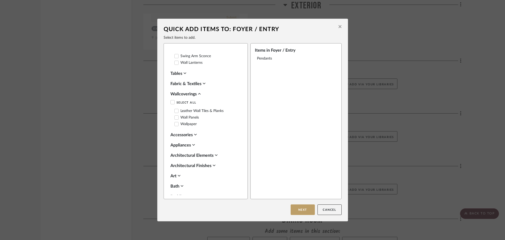
click at [196, 92] on div "Wallcoverings" at bounding box center [204, 94] width 68 height 6
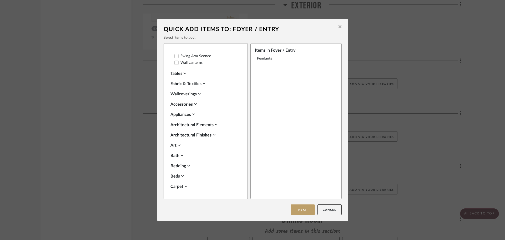
click at [197, 88] on div "Suggested Items Select All Pendants Console Tables Runners Area Rugs Wallpaper …" at bounding box center [207, 124] width 74 height 142
click at [199, 84] on div "Fabric & Textiles" at bounding box center [204, 83] width 68 height 6
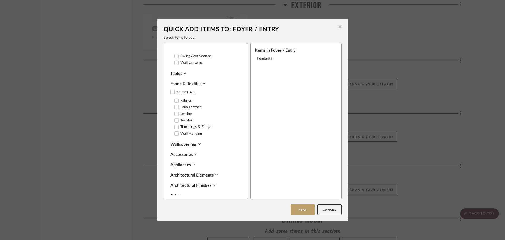
click at [199, 84] on div "Fabric & Textiles" at bounding box center [204, 83] width 68 height 6
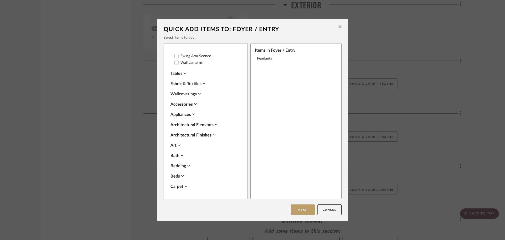
click at [205, 123] on div "Architectural Elements" at bounding box center [204, 124] width 68 height 6
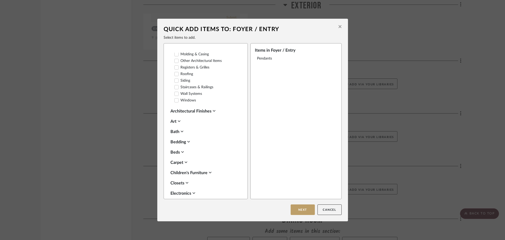
scroll to position [578, 0]
click at [201, 106] on div "Suggested Items Select All Pendants Console Tables Runners Area Rugs Wallpaper …" at bounding box center [207, 124] width 74 height 142
click at [195, 108] on div "Architectural Finishes" at bounding box center [204, 111] width 68 height 6
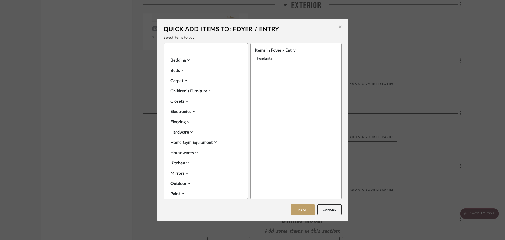
scroll to position [814, 0]
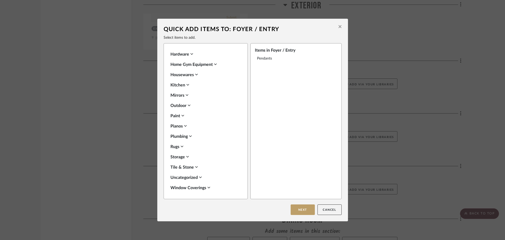
click at [181, 118] on div "Paint" at bounding box center [204, 116] width 68 height 6
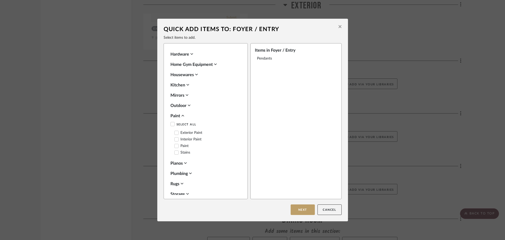
click at [175, 137] on icon at bounding box center [177, 139] width 4 height 4
click at [184, 163] on icon at bounding box center [185, 163] width 3 height 4
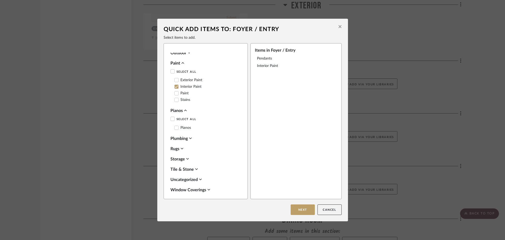
scroll to position [869, 0]
click at [203, 178] on div "Uncategorized" at bounding box center [204, 177] width 68 height 6
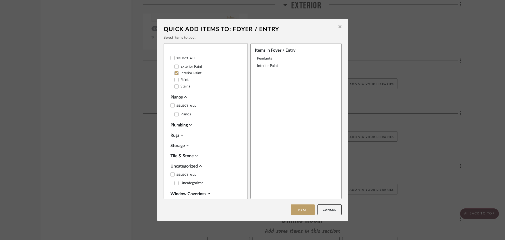
scroll to position [886, 0]
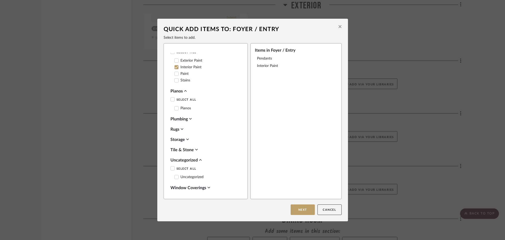
click at [202, 154] on div "Suggested Items Select All Pendants Console Tables Runners Area Rugs Wallpaper …" at bounding box center [207, 124] width 74 height 142
click at [205, 188] on div "Window Coverings" at bounding box center [204, 187] width 68 height 6
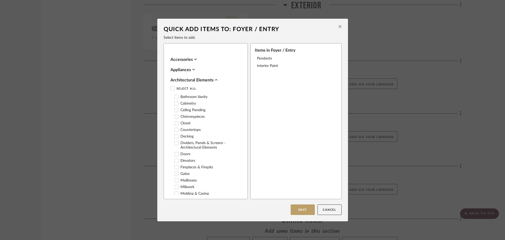
scroll to position [465, 0]
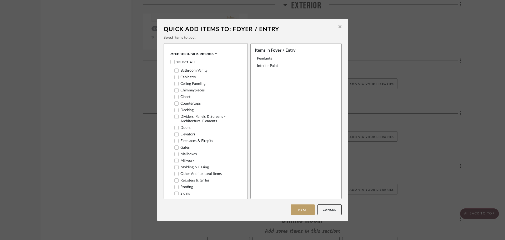
click at [175, 128] on icon at bounding box center [177, 128] width 4 height 4
click at [301, 207] on button "Next" at bounding box center [303, 209] width 24 height 11
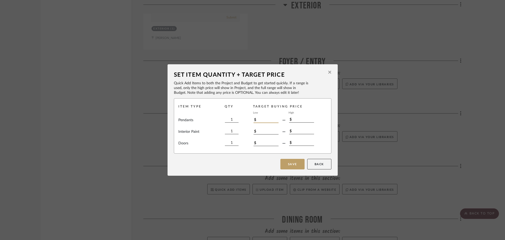
click at [263, 120] on input "$" at bounding box center [265, 120] width 25 height 6
click at [286, 166] on button "Save" at bounding box center [292, 164] width 24 height 11
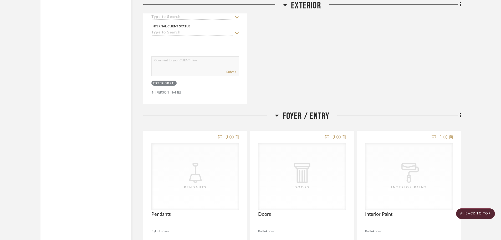
scroll to position [796, 0]
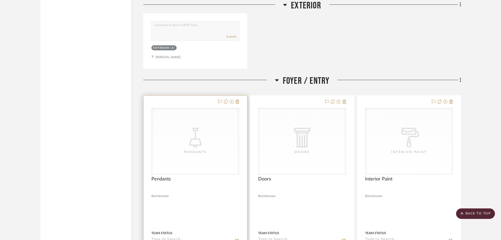
click at [214, 148] on div "CategoryIconLighting Created with Sketch. Pendants CategoryIconLighting Created…" at bounding box center [195, 174] width 88 height 133
click at [210, 135] on div "CategoryIconLighting Created with Sketch. Pendants" at bounding box center [195, 141] width 87 height 66
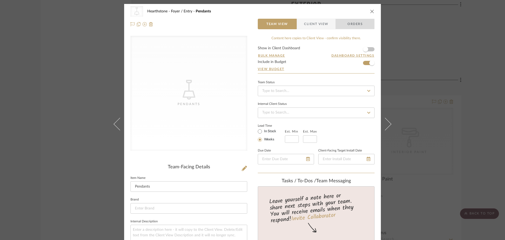
click at [344, 26] on span "Orders" at bounding box center [355, 24] width 27 height 11
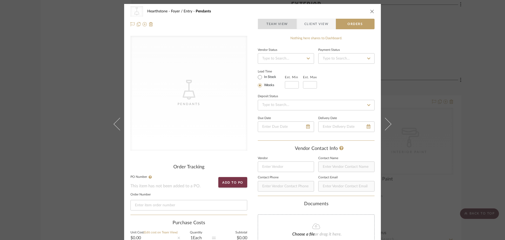
click at [275, 24] on span "Team View" at bounding box center [277, 24] width 22 height 11
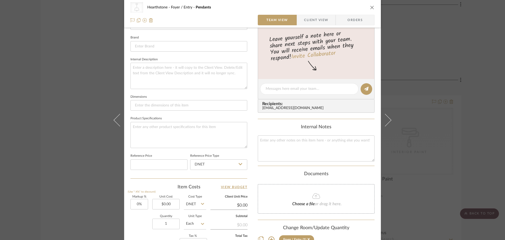
scroll to position [65, 0]
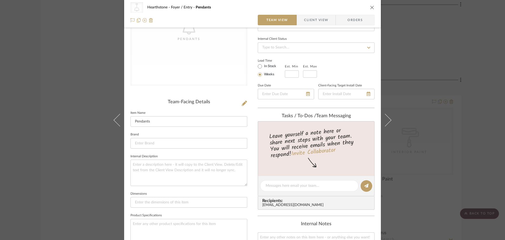
click at [376, 44] on div "CategoryIconLighting Created with Sketch. Pendants Hearthstone Foyer / Entry Pe…" at bounding box center [252, 181] width 257 height 485
click at [372, 9] on button "close" at bounding box center [372, 7] width 5 height 5
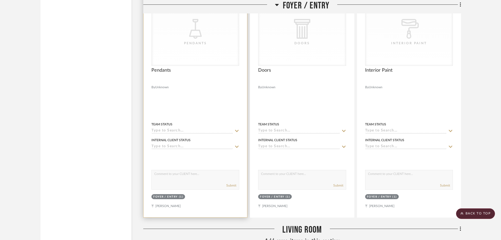
scroll to position [954, 0]
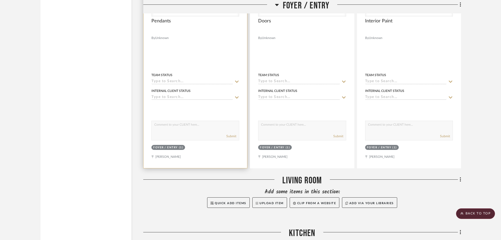
click at [166, 150] on div "Foyer / Entry (1)" at bounding box center [195, 147] width 89 height 7
click at [166, 145] on sr-tag "Foyer / Entry (1)" at bounding box center [168, 147] width 34 height 5
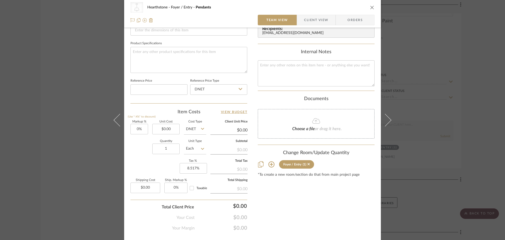
scroll to position [79, 0]
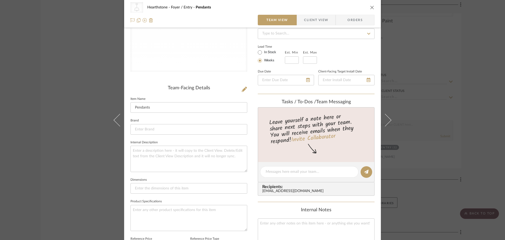
click at [212, 94] on div "Team-Facing Details Item Name Pendants Brand Internal Description Dimensions Pr…" at bounding box center [188, 173] width 117 height 176
click at [204, 67] on div "CategoryIconLighting Created with Sketch. Pendants" at bounding box center [188, 14] width 117 height 115
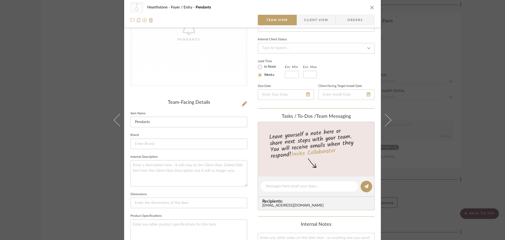
scroll to position [53, 0]
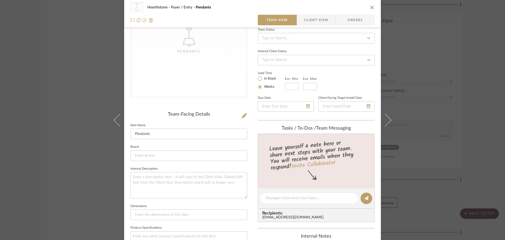
click at [206, 69] on div "CategoryIconLighting Created with Sketch. Pendants" at bounding box center [188, 40] width 117 height 115
click at [370, 9] on button "close" at bounding box center [372, 7] width 5 height 5
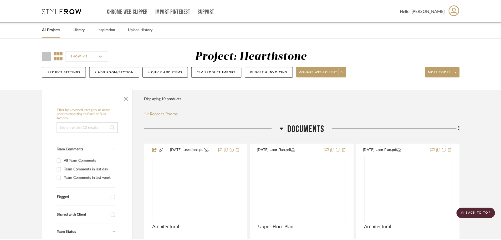
scroll to position [954, 0]
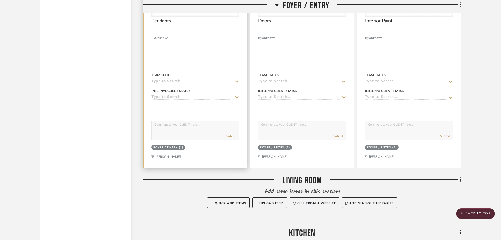
click at [192, 43] on div at bounding box center [196, 53] width 104 height 230
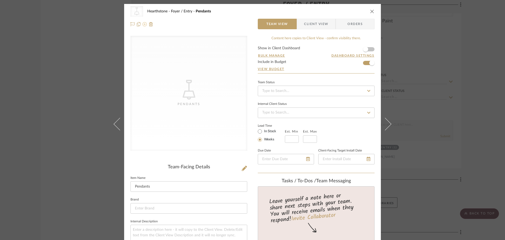
click at [144, 27] on button at bounding box center [145, 24] width 4 height 6
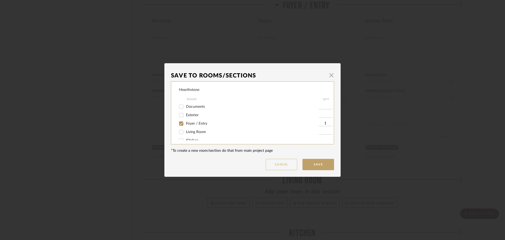
click at [288, 169] on button "Cancel" at bounding box center [282, 164] width 32 height 11
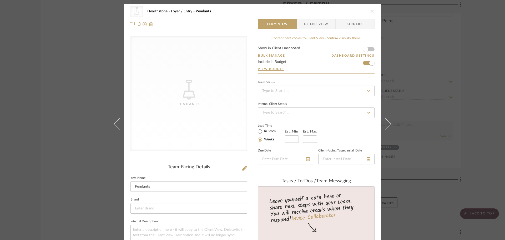
click at [370, 12] on icon "close" at bounding box center [372, 11] width 4 height 4
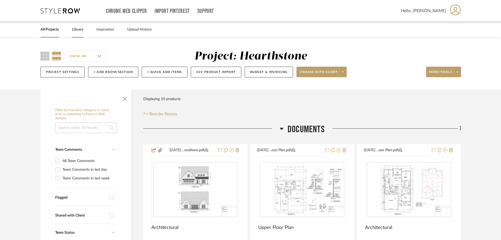
click at [83, 31] on link "Library" at bounding box center [77, 29] width 11 height 7
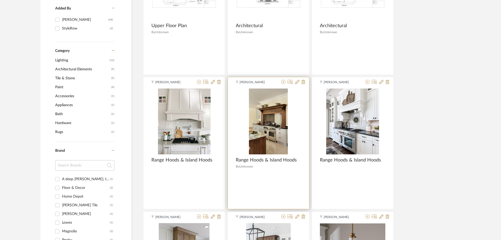
scroll to position [289, 0]
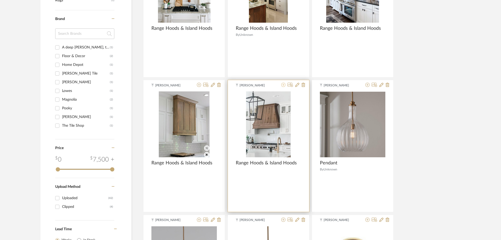
click at [282, 85] on icon at bounding box center [283, 85] width 4 height 4
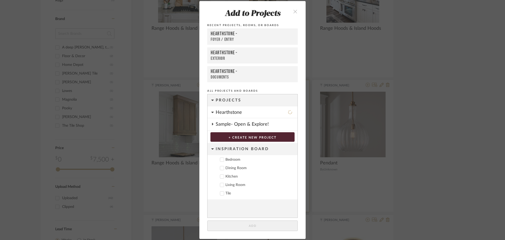
scroll to position [7, 0]
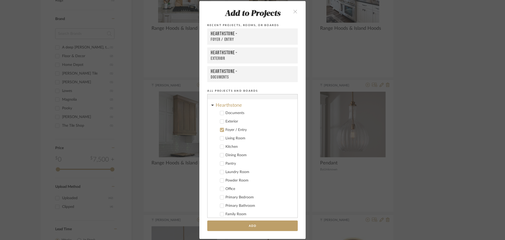
click at [220, 130] on icon at bounding box center [222, 130] width 4 height 4
click at [222, 146] on div at bounding box center [222, 146] width 4 height 4
click at [255, 224] on button "Add" at bounding box center [252, 225] width 90 height 11
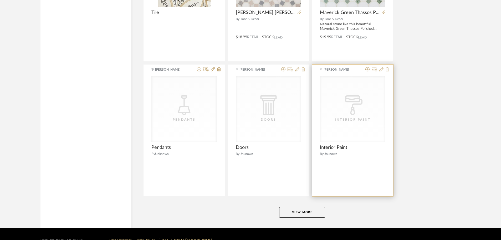
scroll to position [1259, 0]
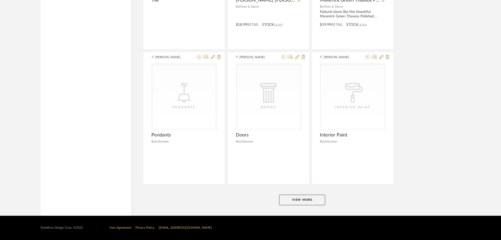
click at [304, 203] on button "View More" at bounding box center [302, 199] width 46 height 11
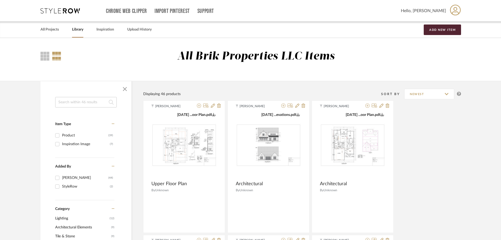
scroll to position [79, 0]
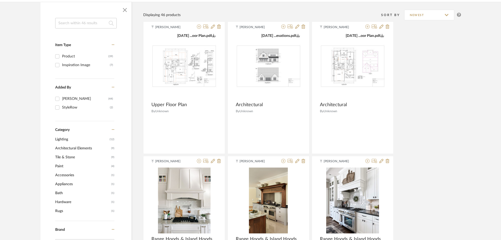
click at [78, 156] on span "Tile & Stone" at bounding box center [82, 157] width 55 height 9
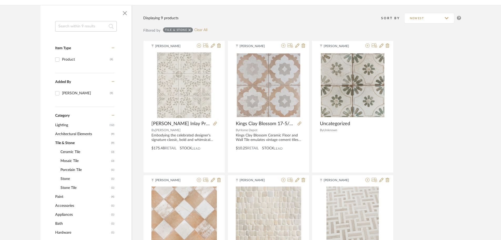
scroll to position [184, 0]
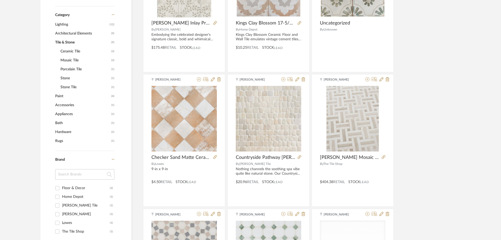
click at [89, 99] on span "Paint" at bounding box center [82, 96] width 55 height 9
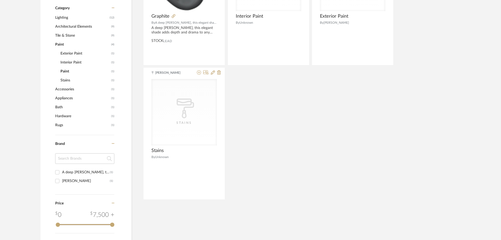
scroll to position [210, 0]
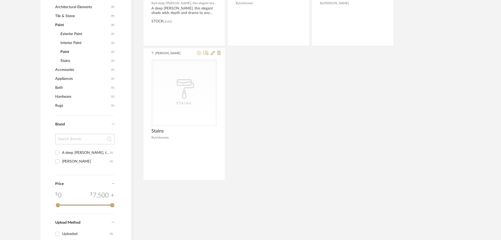
click at [88, 109] on span "Rugs" at bounding box center [82, 105] width 55 height 9
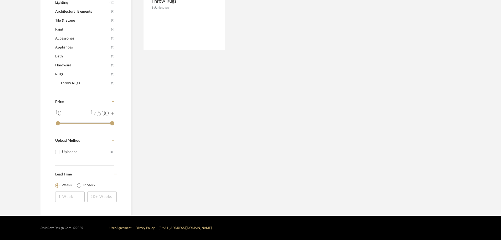
scroll to position [101, 0]
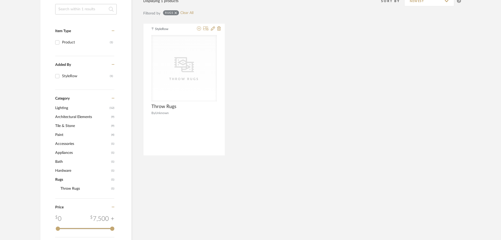
click at [68, 149] on span "Appliances" at bounding box center [82, 152] width 55 height 9
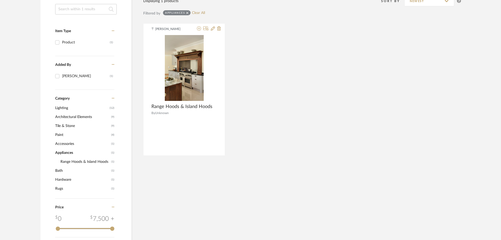
click at [75, 145] on span "Accessories" at bounding box center [82, 143] width 55 height 9
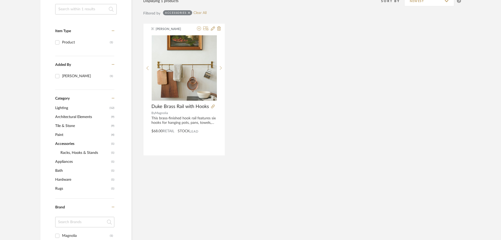
click at [74, 134] on span "Paint" at bounding box center [82, 134] width 55 height 9
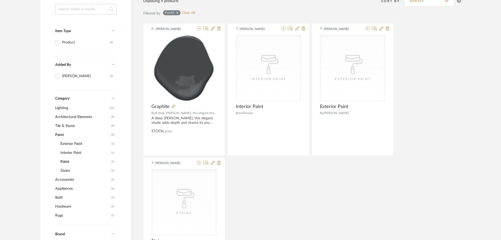
click at [82, 125] on span "Tile & Stone" at bounding box center [82, 125] width 55 height 9
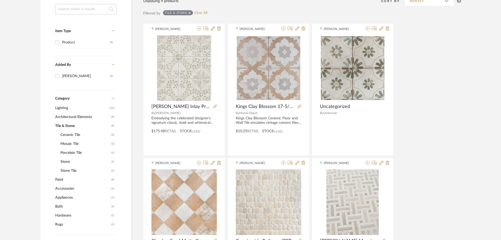
click at [84, 114] on span "Architectural Elements" at bounding box center [82, 116] width 55 height 9
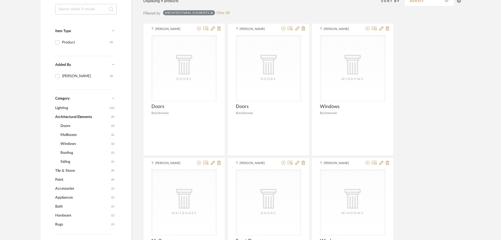
click at [53, 98] on div "Item Type Product (9) Added By [PERSON_NAME] (9) Category Lighting (12) Archite…" at bounding box center [85, 180] width 91 height 352
